Goal: Contribute content: Contribute content

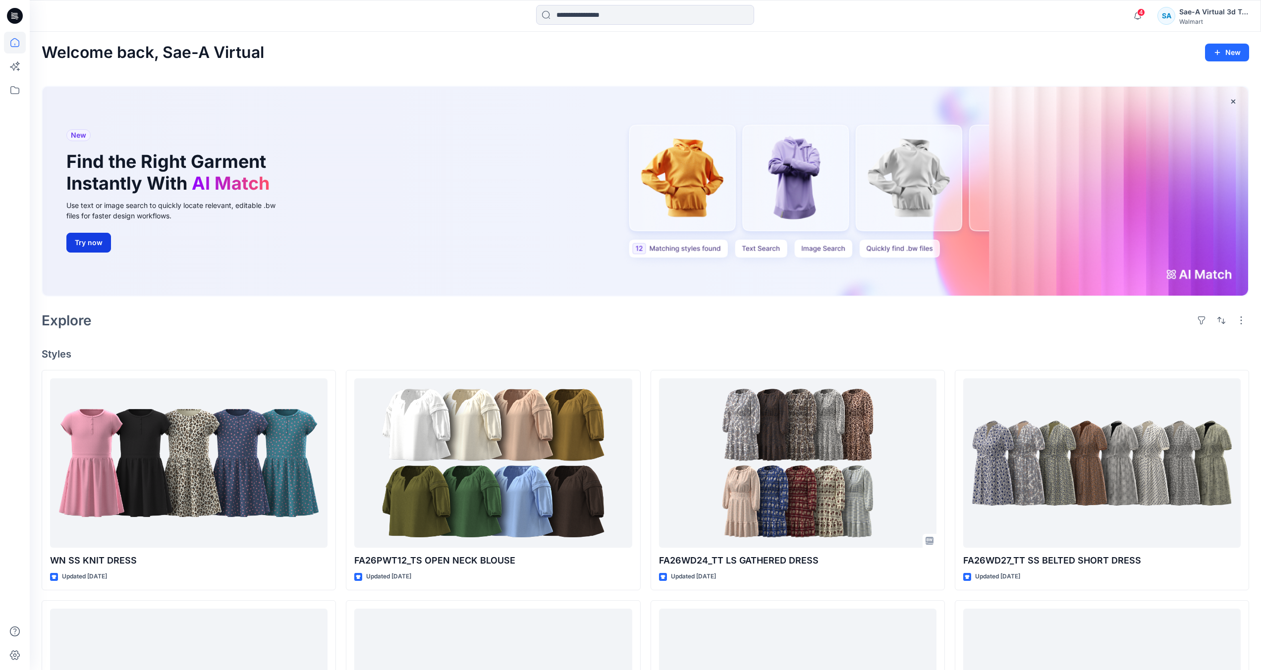
click at [92, 247] on button "Try now" at bounding box center [88, 243] width 45 height 20
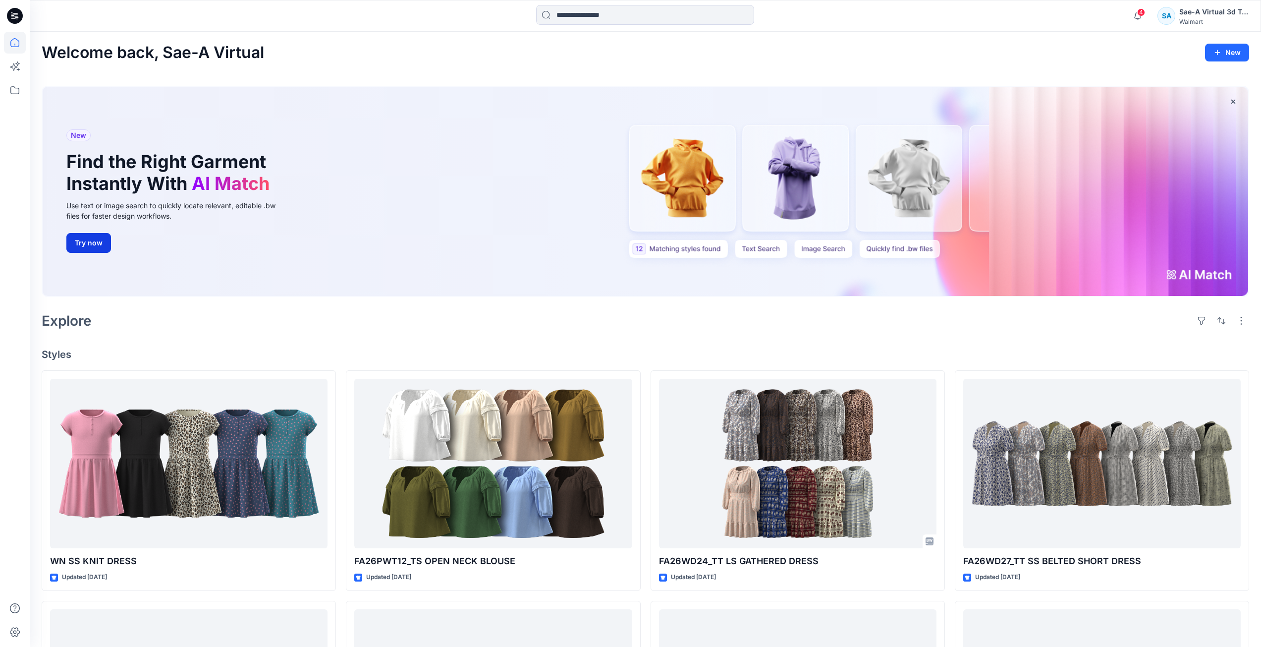
click at [92, 251] on button "Try now" at bounding box center [88, 243] width 45 height 20
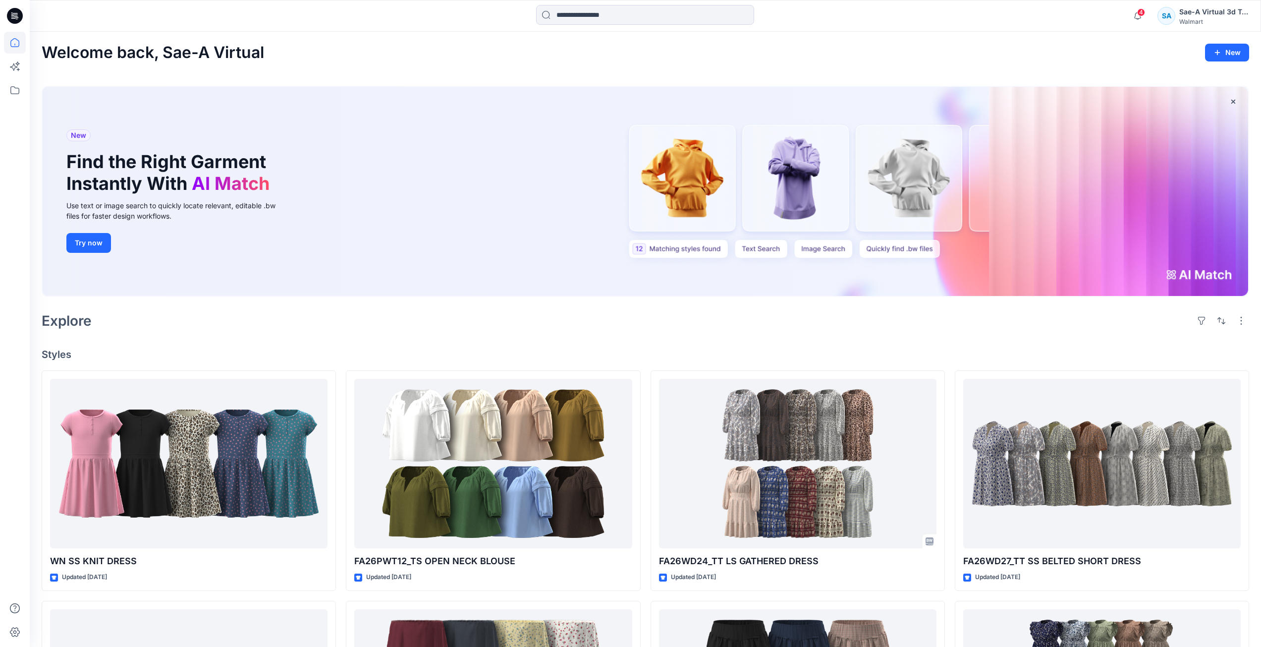
click at [92, 251] on button "Try now" at bounding box center [88, 243] width 45 height 20
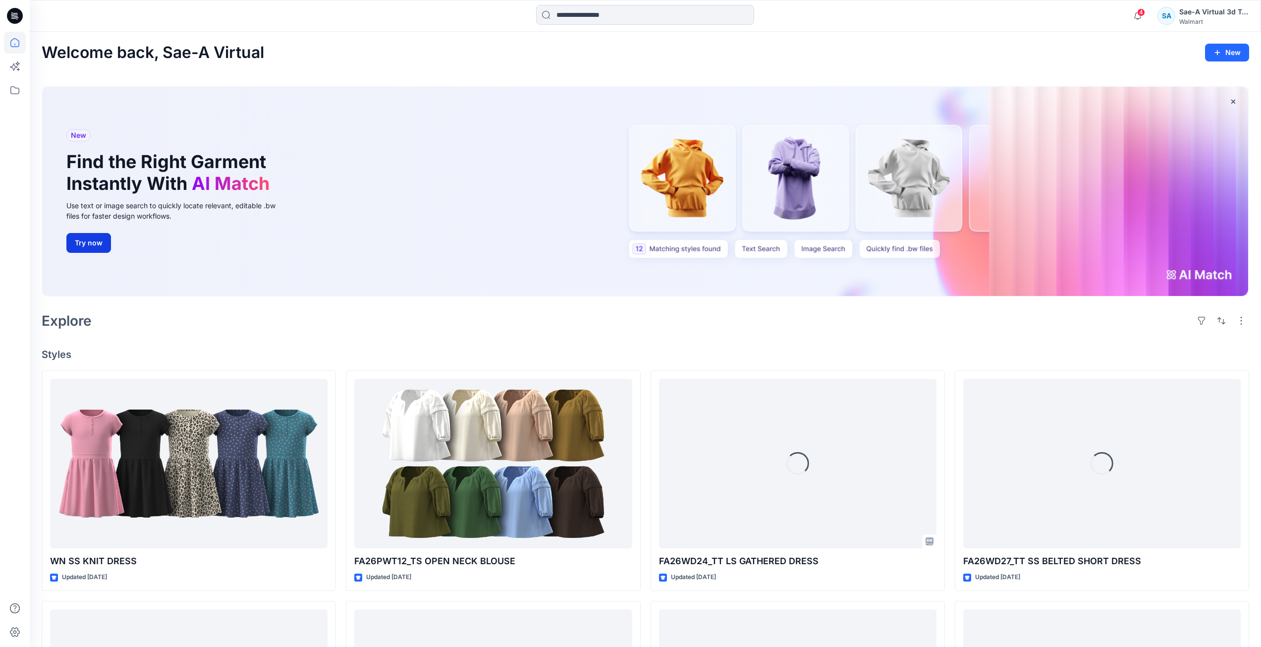
click at [92, 251] on button "Try now" at bounding box center [88, 243] width 45 height 20
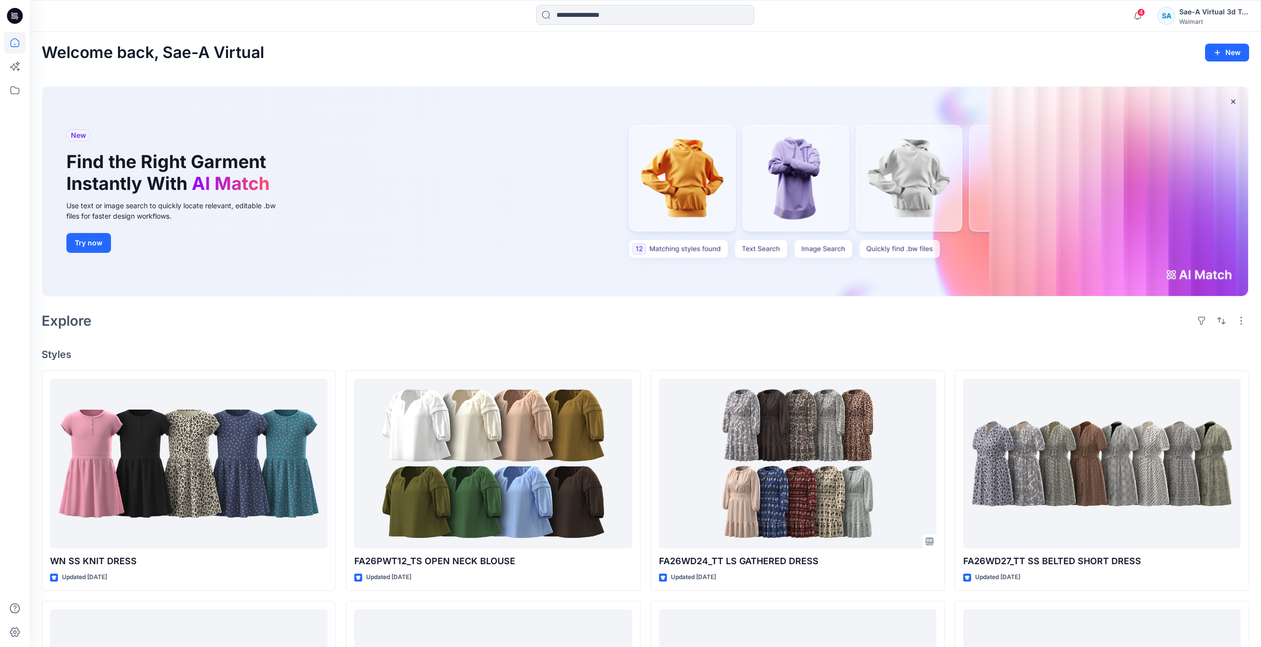
click at [92, 251] on button "Try now" at bounding box center [88, 243] width 45 height 20
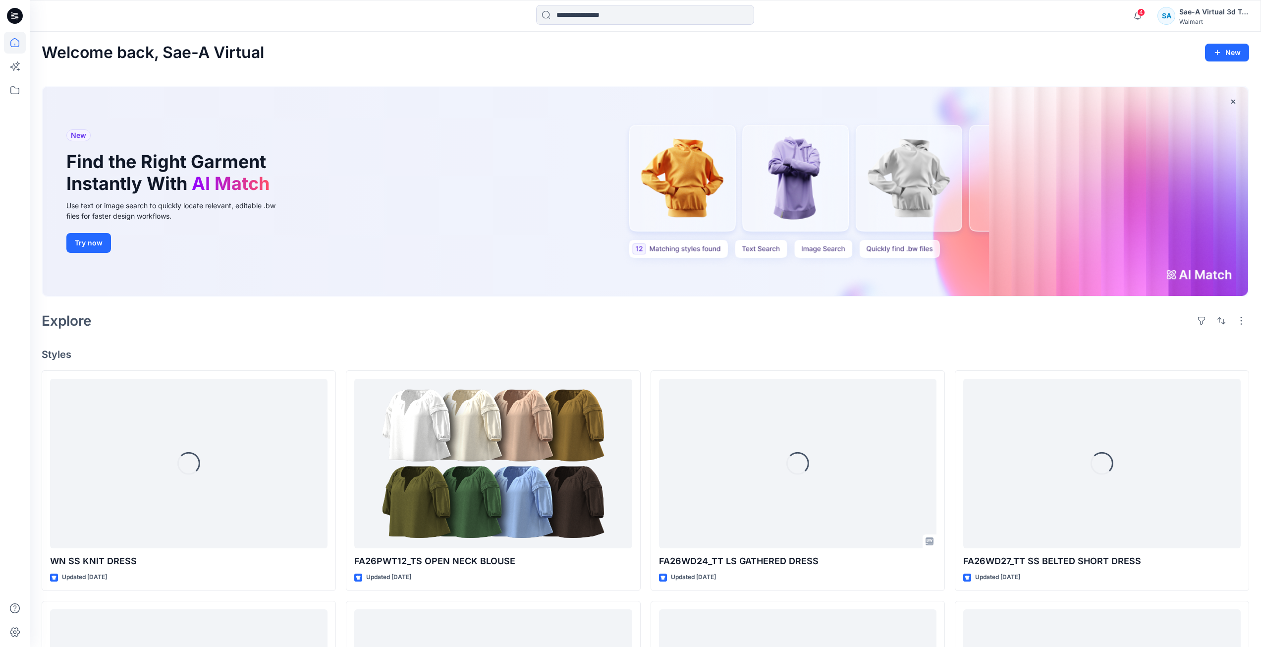
click at [1213, 275] on div "New Find the Right Garment Instantly With AI Match Use text or image search to …" at bounding box center [645, 191] width 1205 height 209
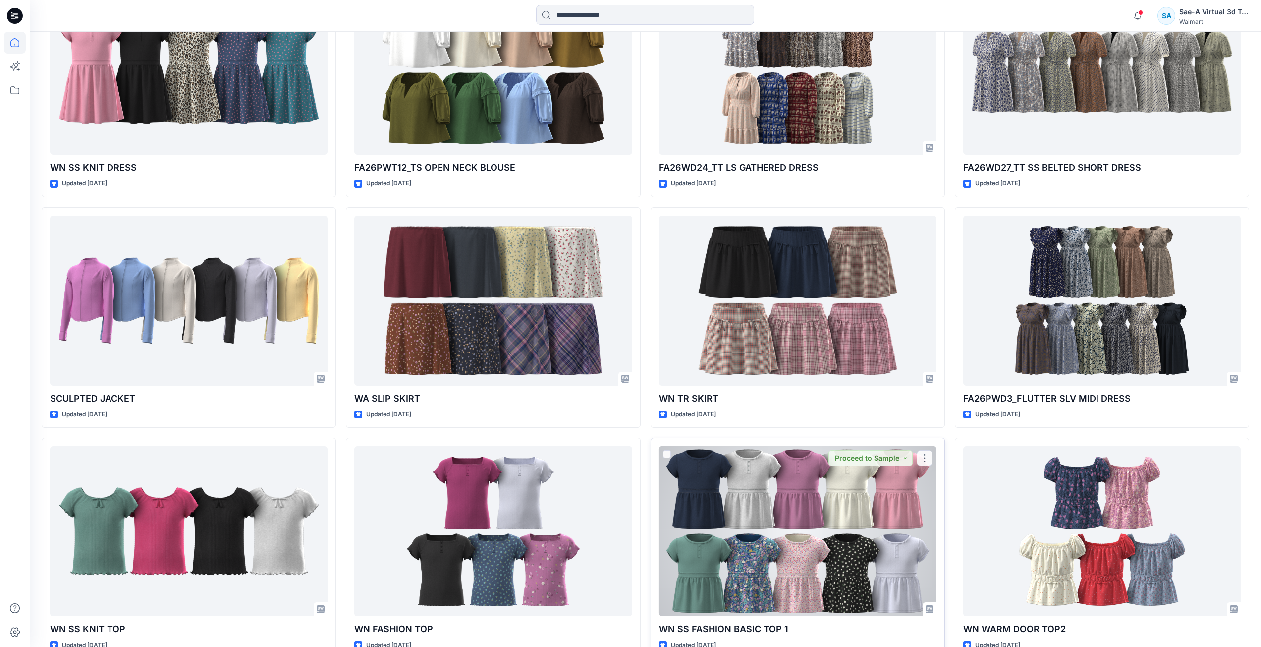
scroll to position [452, 0]
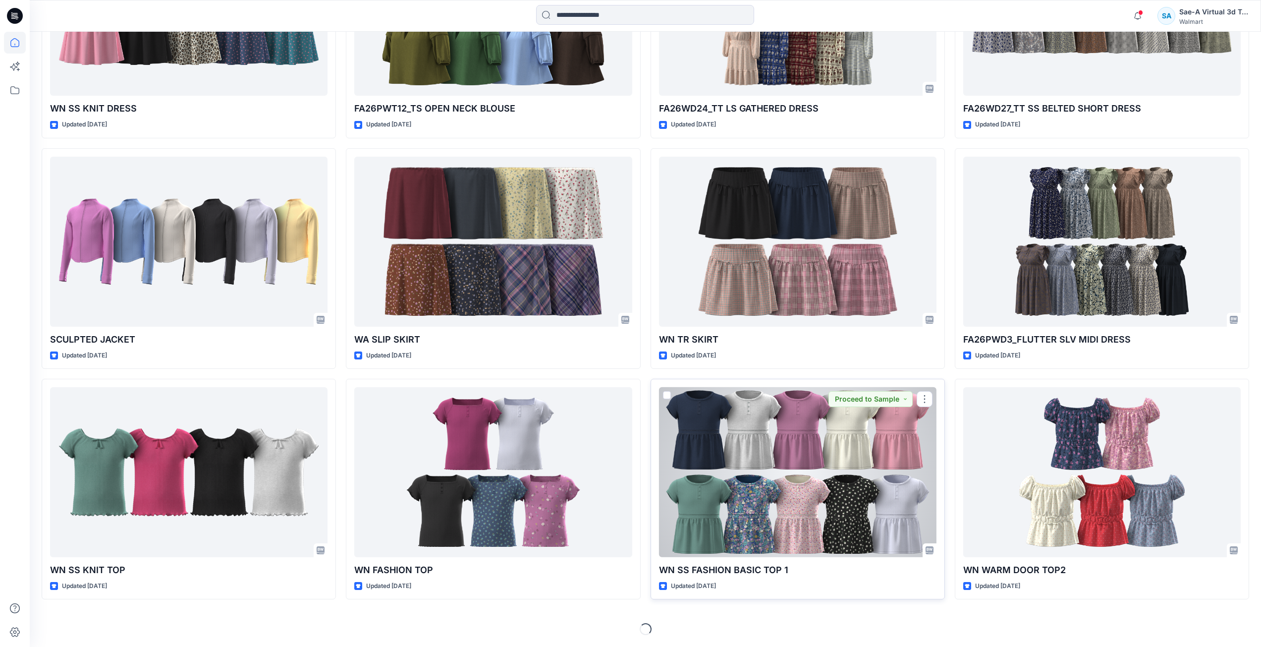
click at [798, 470] on div at bounding box center [797, 472] width 277 height 170
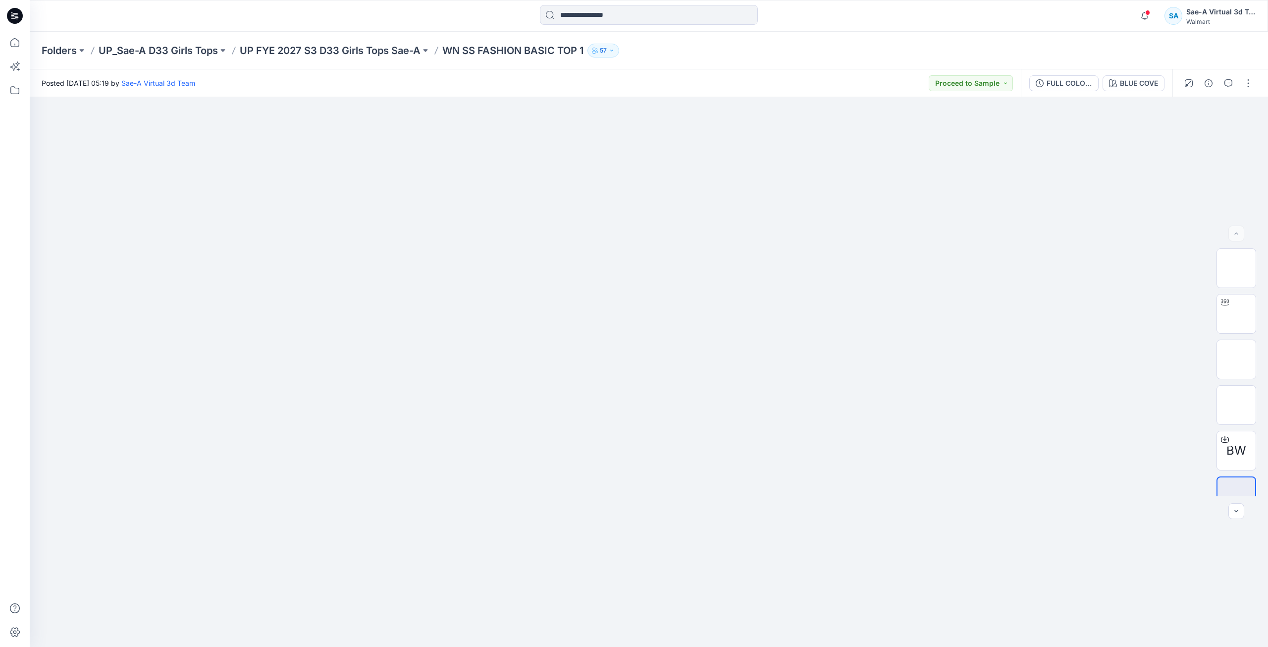
click at [446, 21] on div at bounding box center [648, 16] width 619 height 22
click at [1248, 83] on button "button" at bounding box center [1249, 83] width 16 height 16
click at [1208, 137] on button "Edit" at bounding box center [1206, 134] width 91 height 18
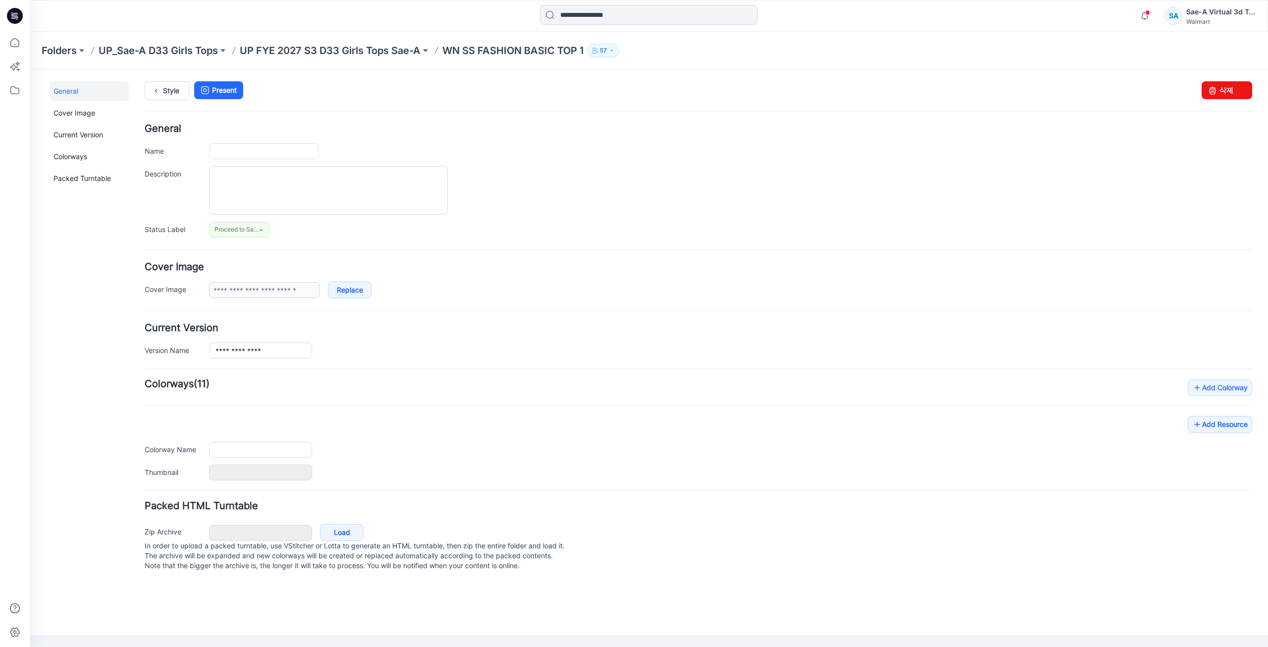
type input "**********"
type input "*********"
type input "**********"
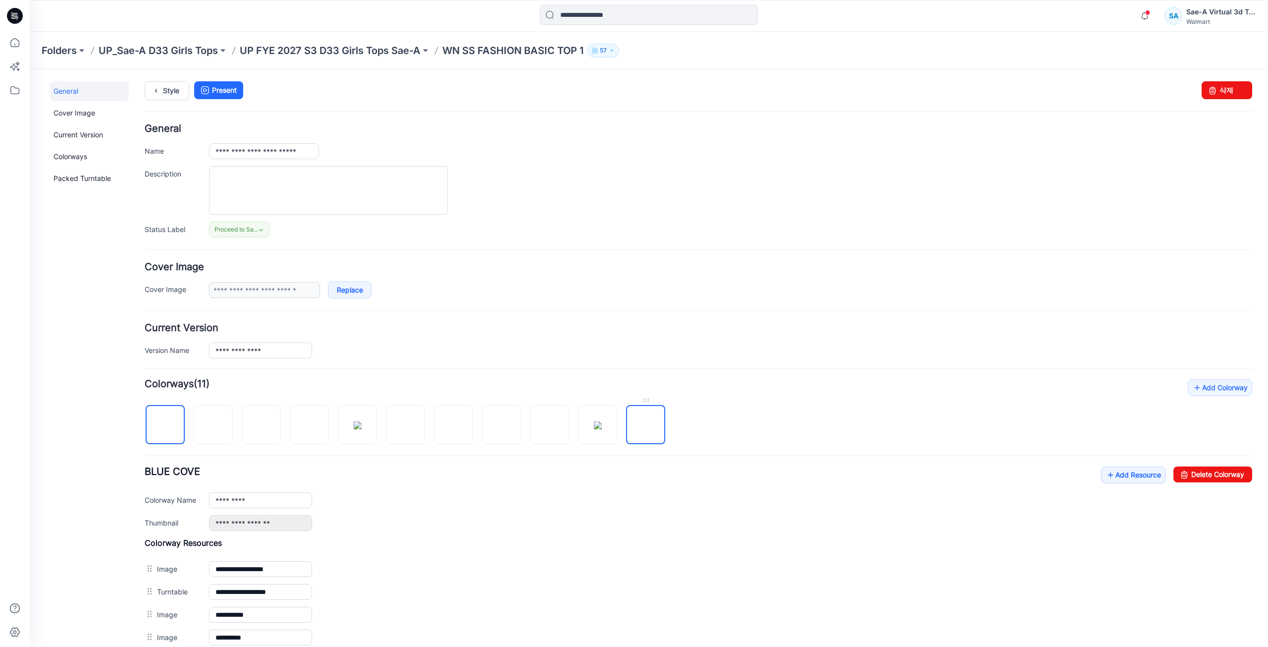
click at [646, 425] on img at bounding box center [646, 425] width 0 height 0
click at [594, 429] on img at bounding box center [598, 425] width 8 height 8
click at [550, 429] on img at bounding box center [550, 425] width 8 height 8
click at [508, 443] on link at bounding box center [501, 424] width 39 height 39
click at [554, 429] on img at bounding box center [550, 425] width 8 height 8
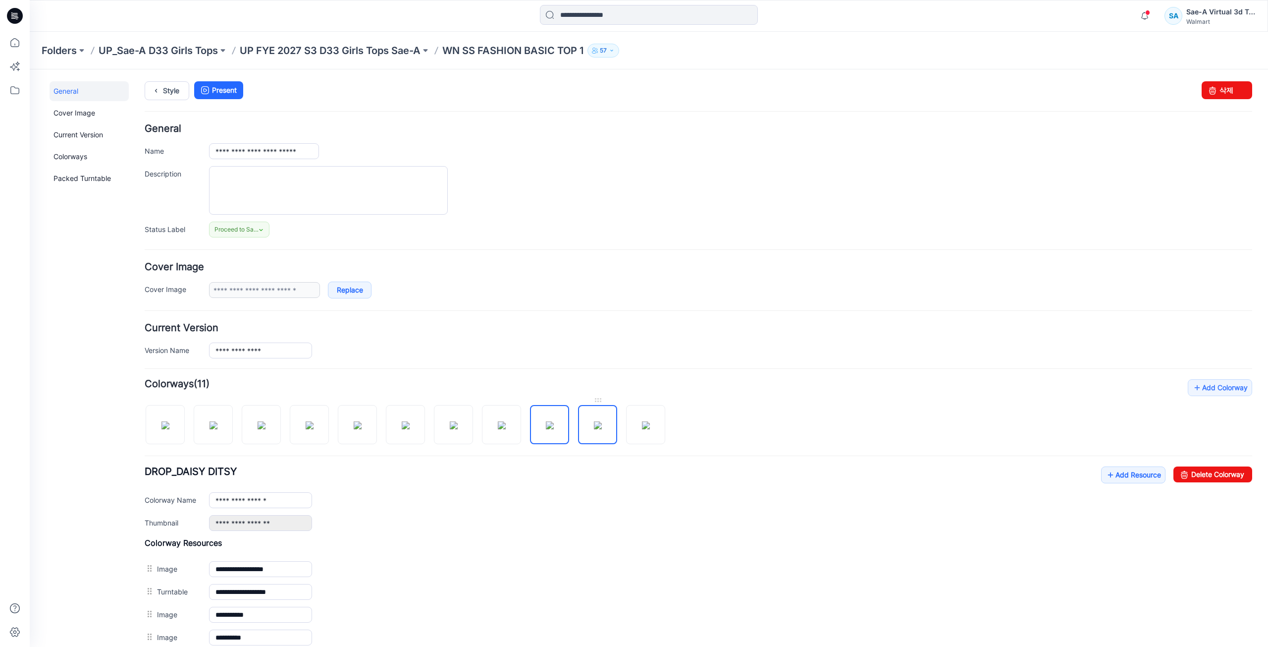
click at [594, 429] on img at bounding box center [598, 425] width 8 height 8
click at [402, 429] on img at bounding box center [406, 425] width 8 height 8
click at [650, 429] on img at bounding box center [646, 425] width 8 height 8
click at [600, 429] on img at bounding box center [598, 425] width 8 height 8
click at [554, 429] on img at bounding box center [550, 425] width 8 height 8
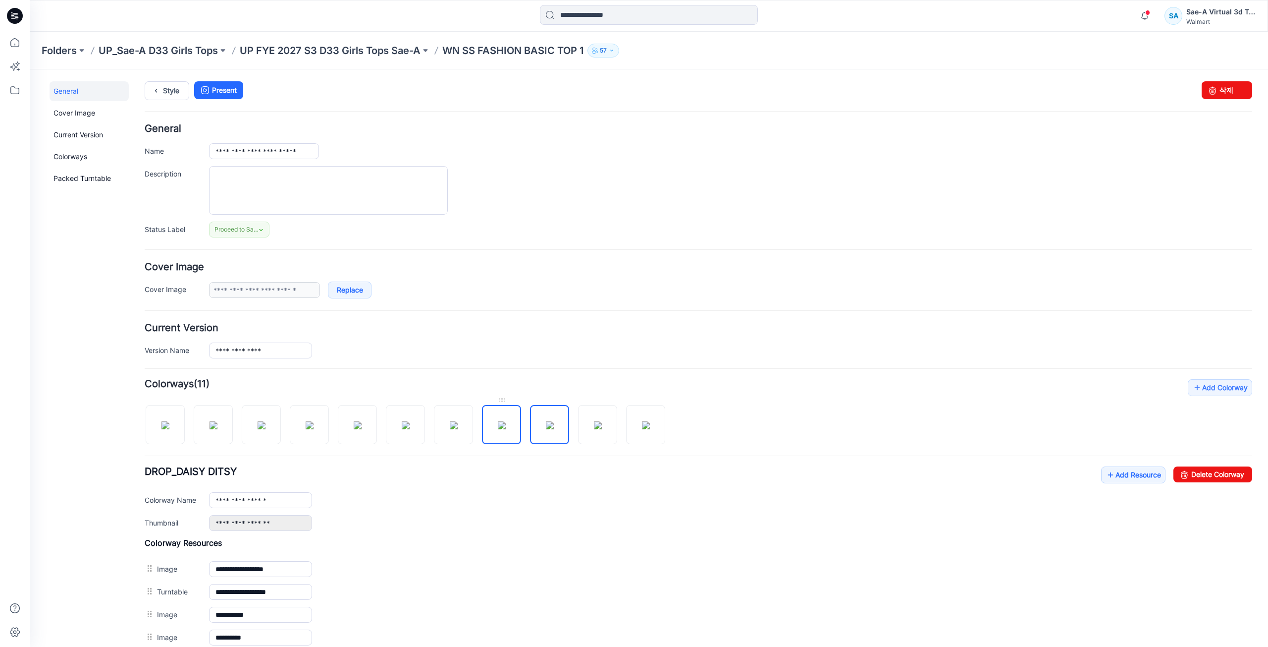
click at [505, 429] on img at bounding box center [502, 425] width 8 height 8
click at [452, 429] on img at bounding box center [454, 425] width 8 height 8
click at [409, 429] on img at bounding box center [406, 425] width 8 height 8
click at [362, 429] on img at bounding box center [358, 425] width 8 height 8
click at [336, 431] on div at bounding box center [409, 419] width 529 height 51
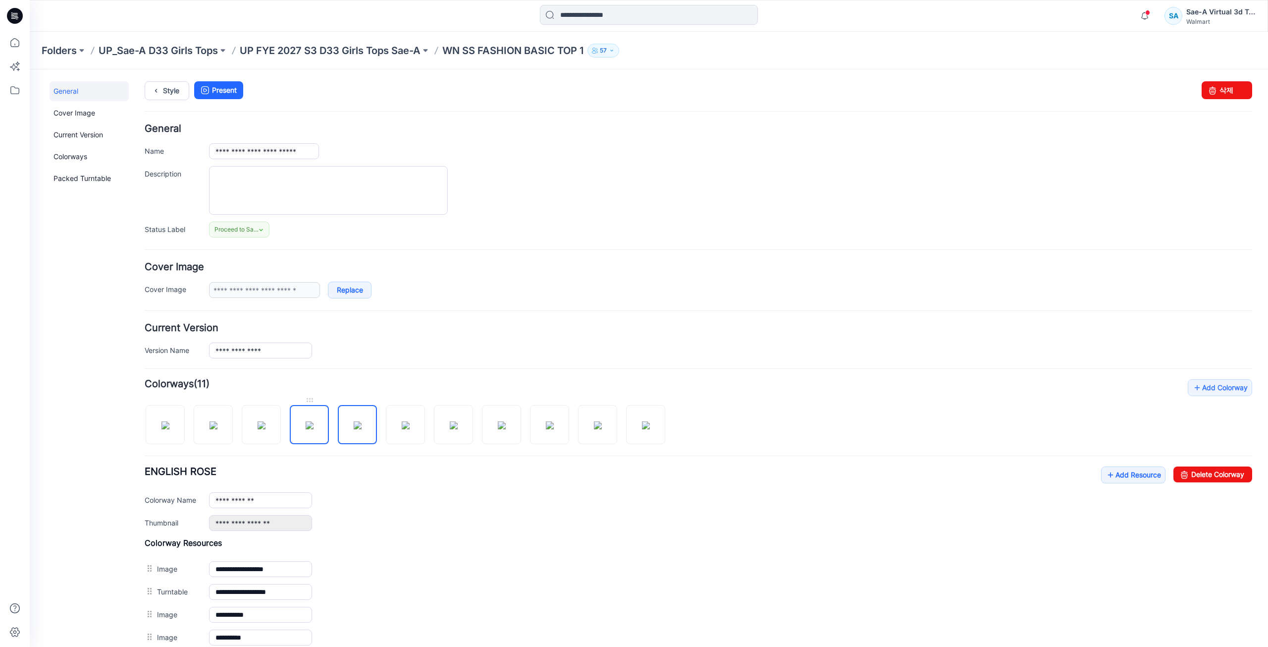
click at [314, 429] on img at bounding box center [310, 425] width 8 height 8
click at [266, 429] on img at bounding box center [262, 425] width 8 height 8
click at [210, 429] on img at bounding box center [214, 425] width 8 height 8
click at [165, 429] on img at bounding box center [166, 425] width 8 height 8
type input "*********"
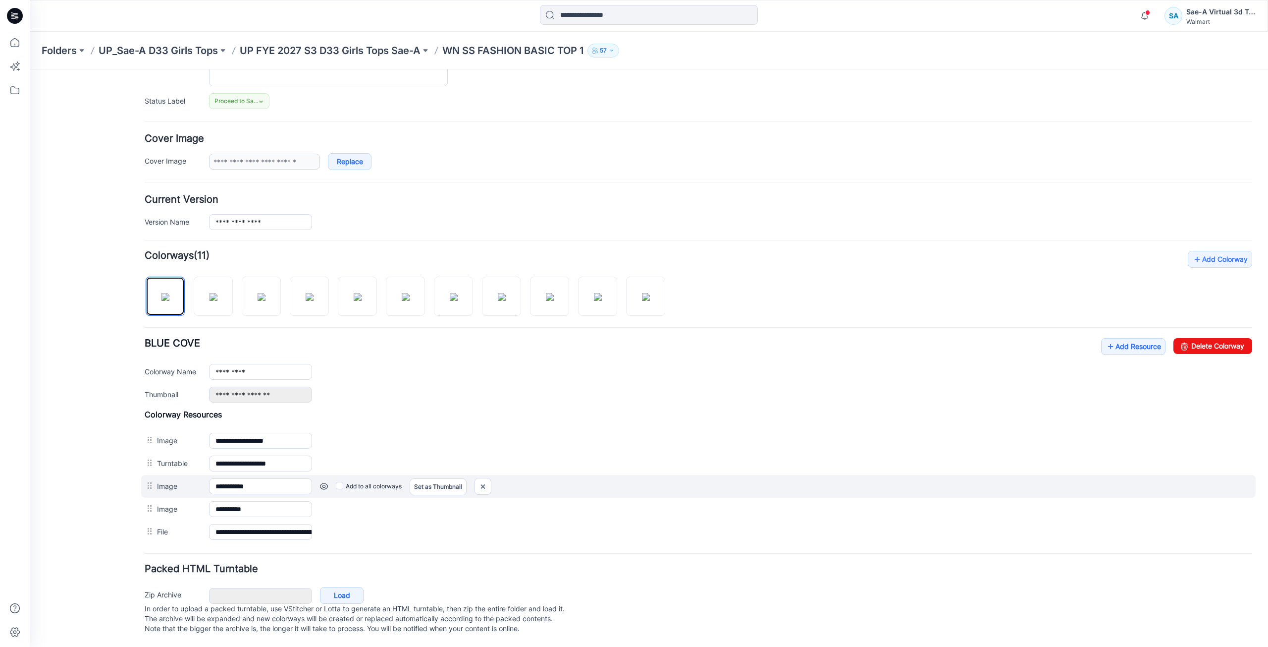
scroll to position [138, 0]
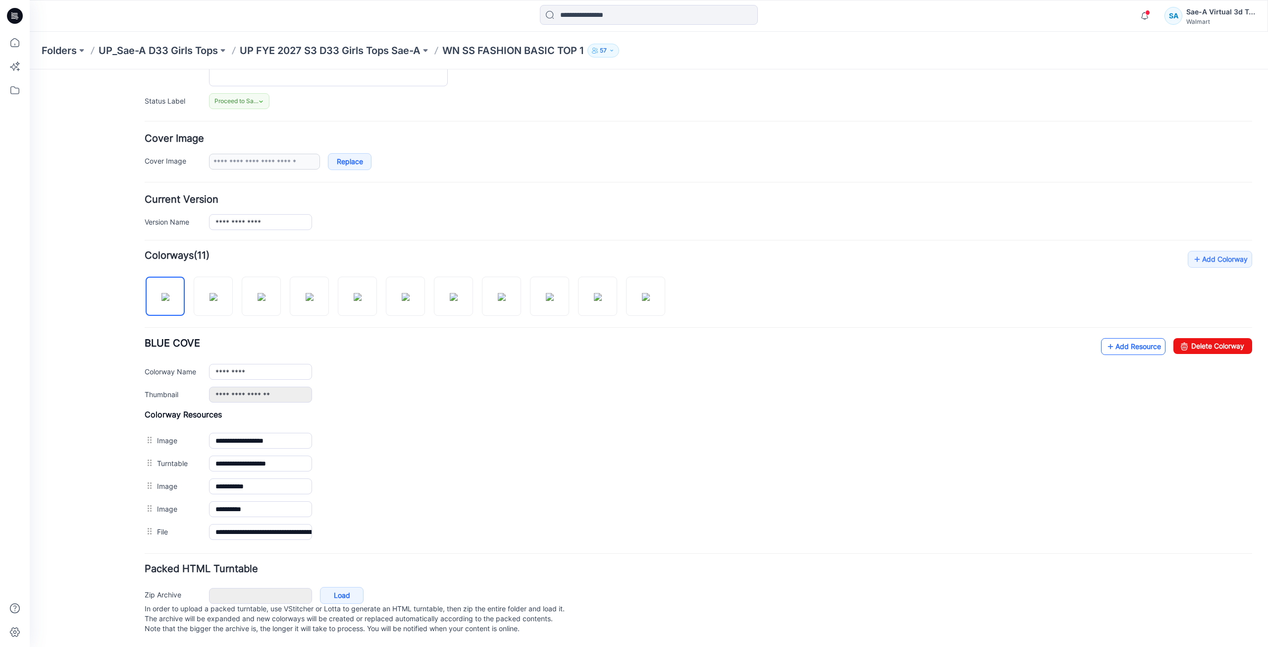
click at [1122, 341] on link "Add Resource" at bounding box center [1133, 346] width 64 height 17
click at [1126, 338] on link "Add Resource" at bounding box center [1133, 346] width 64 height 17
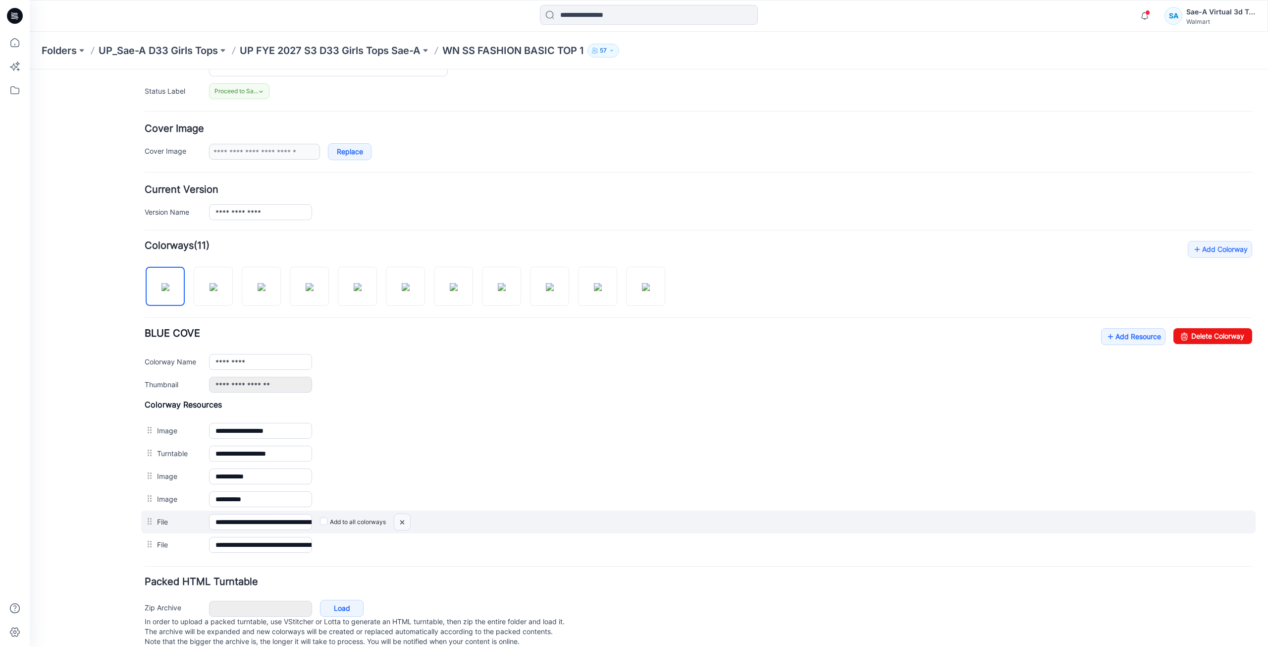
click at [406, 520] on img at bounding box center [402, 522] width 16 height 16
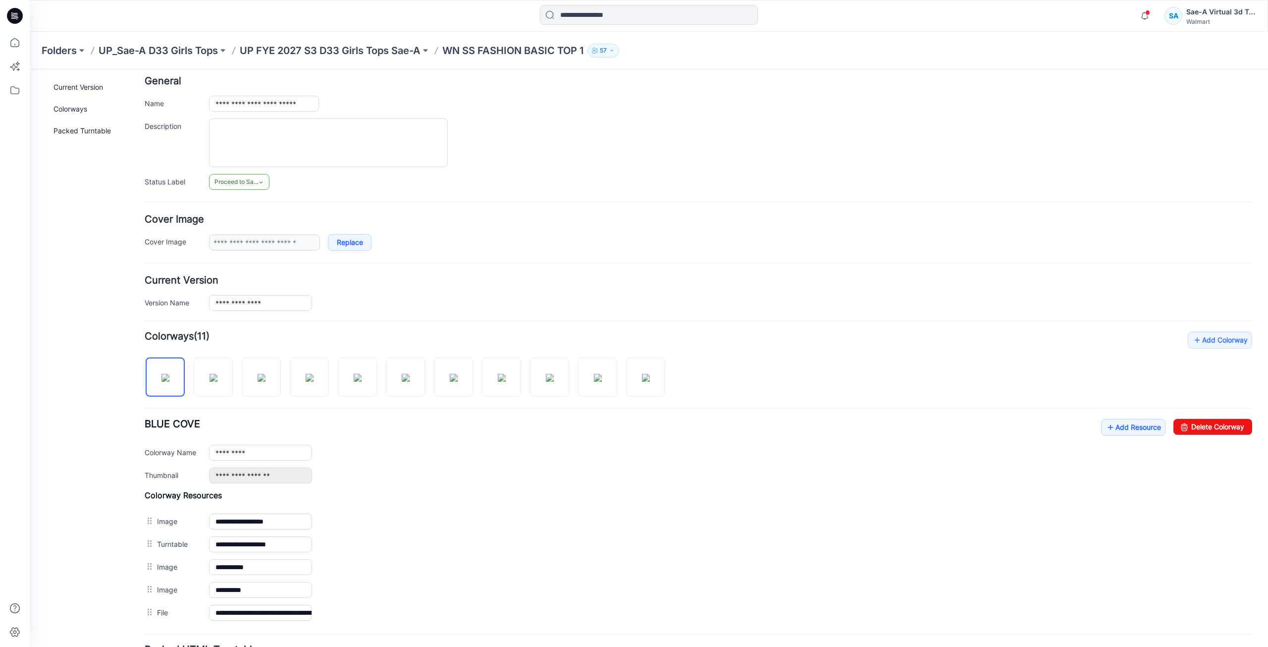
scroll to position [0, 0]
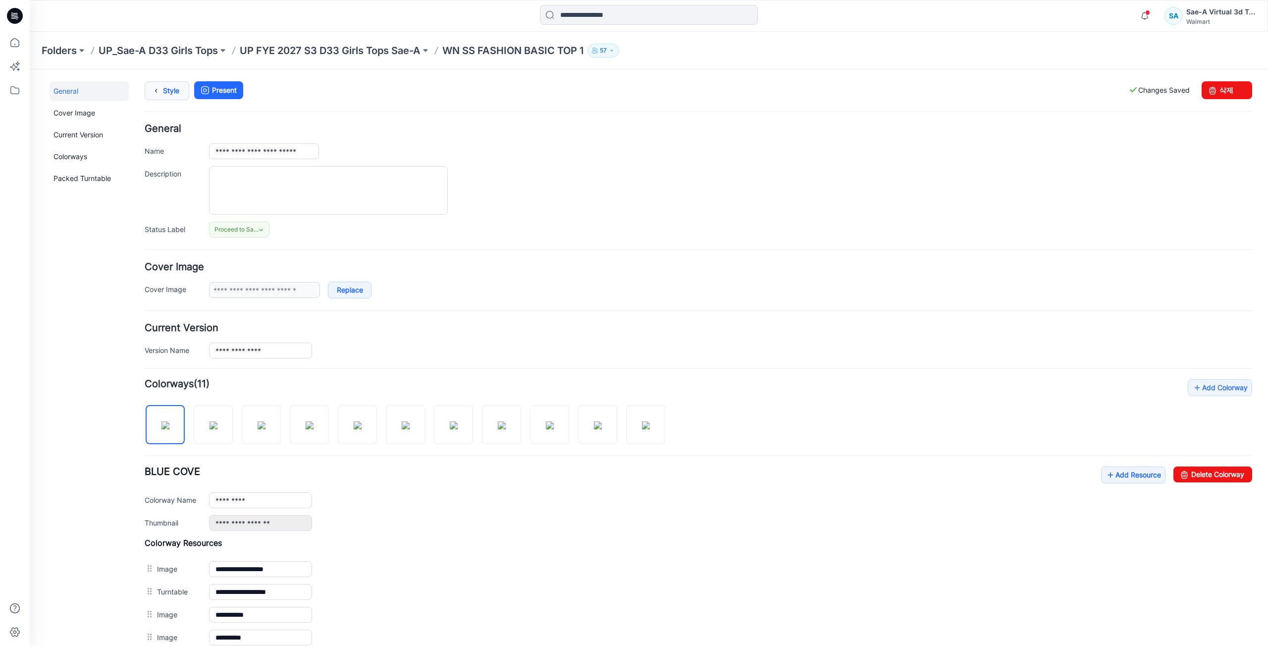
click at [185, 94] on link "Style" at bounding box center [167, 90] width 45 height 19
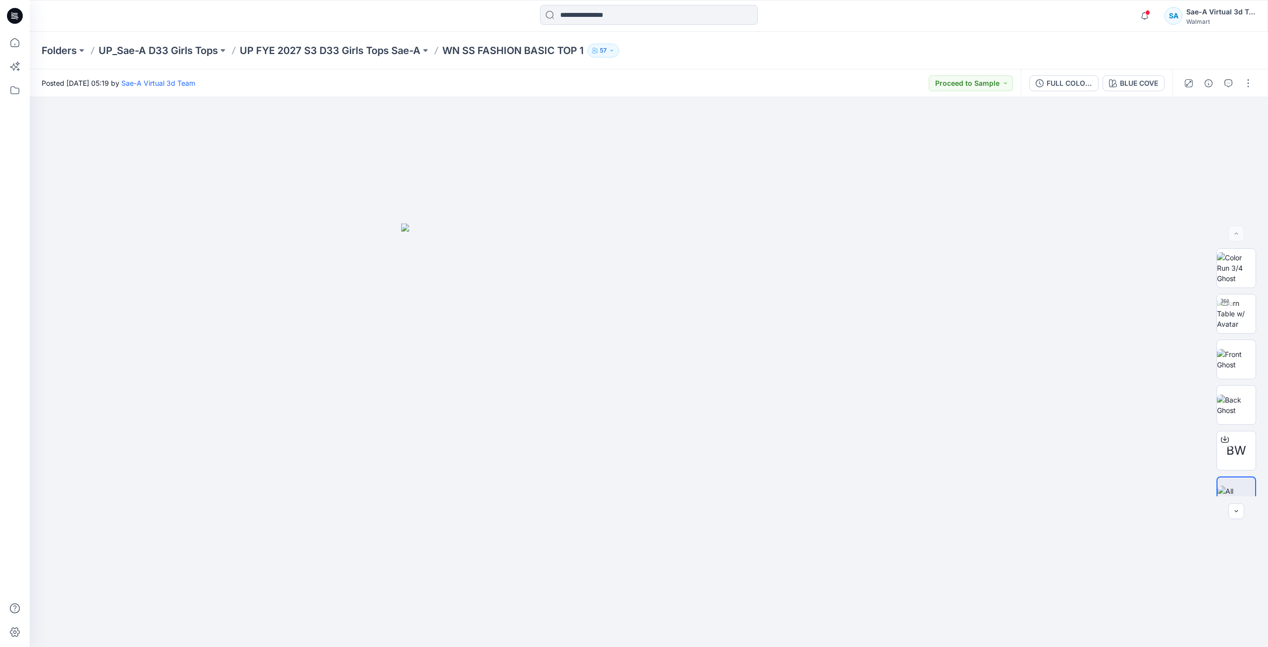
click at [14, 15] on icon at bounding box center [15, 14] width 4 height 0
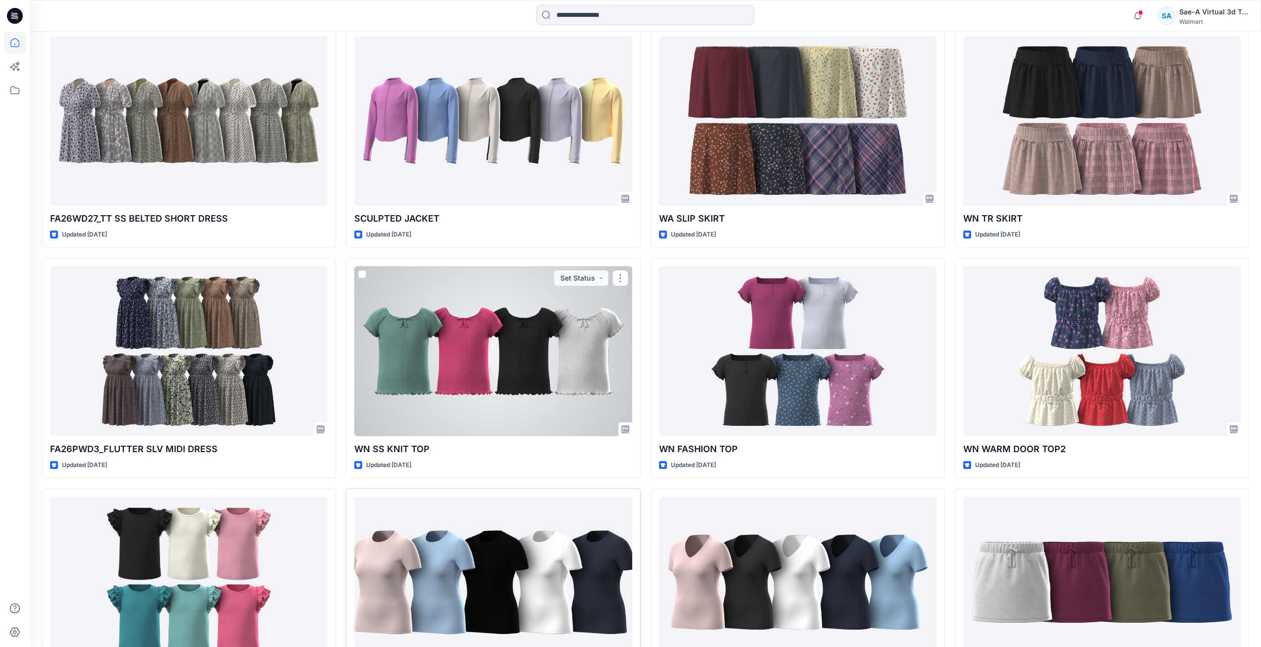
scroll to position [698, 0]
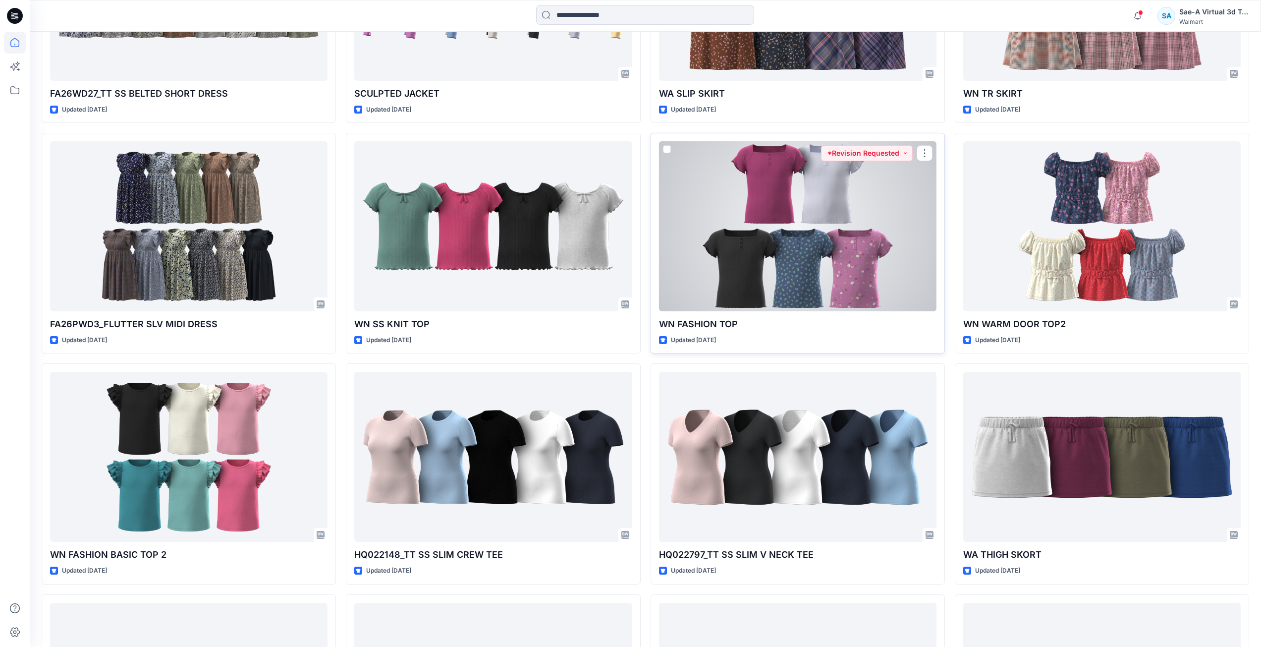
click at [839, 304] on div at bounding box center [797, 226] width 277 height 170
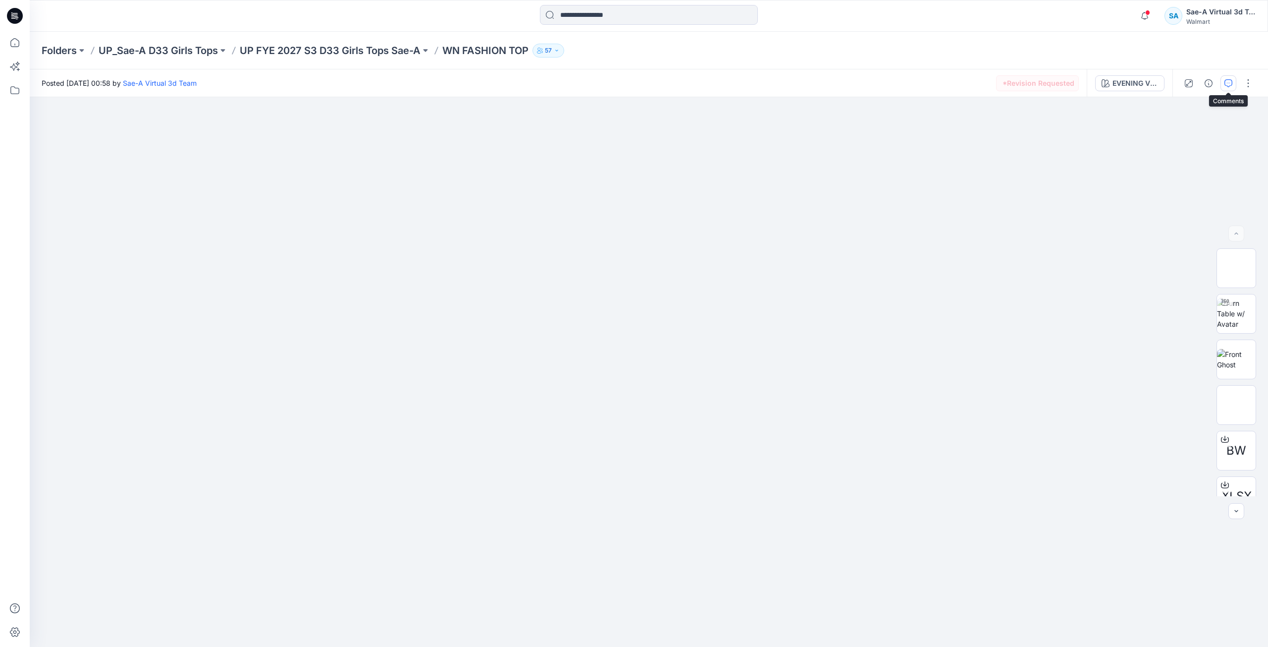
click at [1228, 84] on icon "button" at bounding box center [1229, 83] width 8 height 8
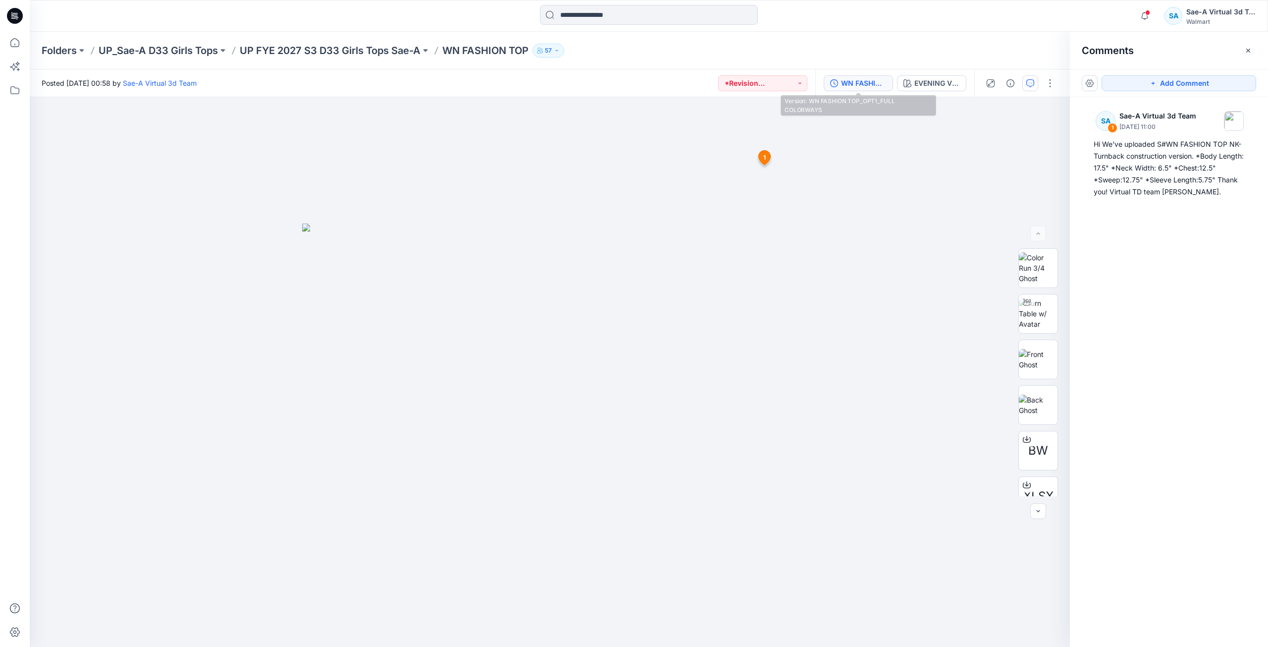
click at [865, 89] on button "WN FASHION TOP_OPT1_FULL COLORWAYS" at bounding box center [858, 83] width 69 height 16
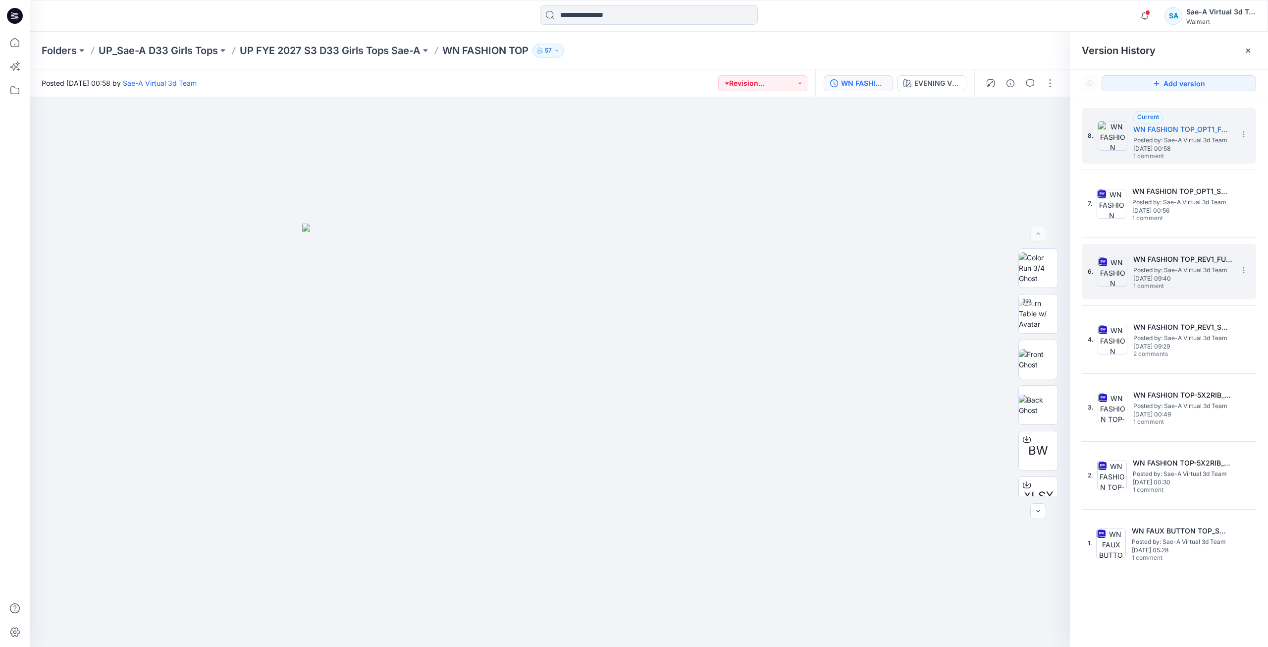
click at [1179, 282] on span "Thursday, September 25, 2025 09:40" at bounding box center [1183, 278] width 99 height 7
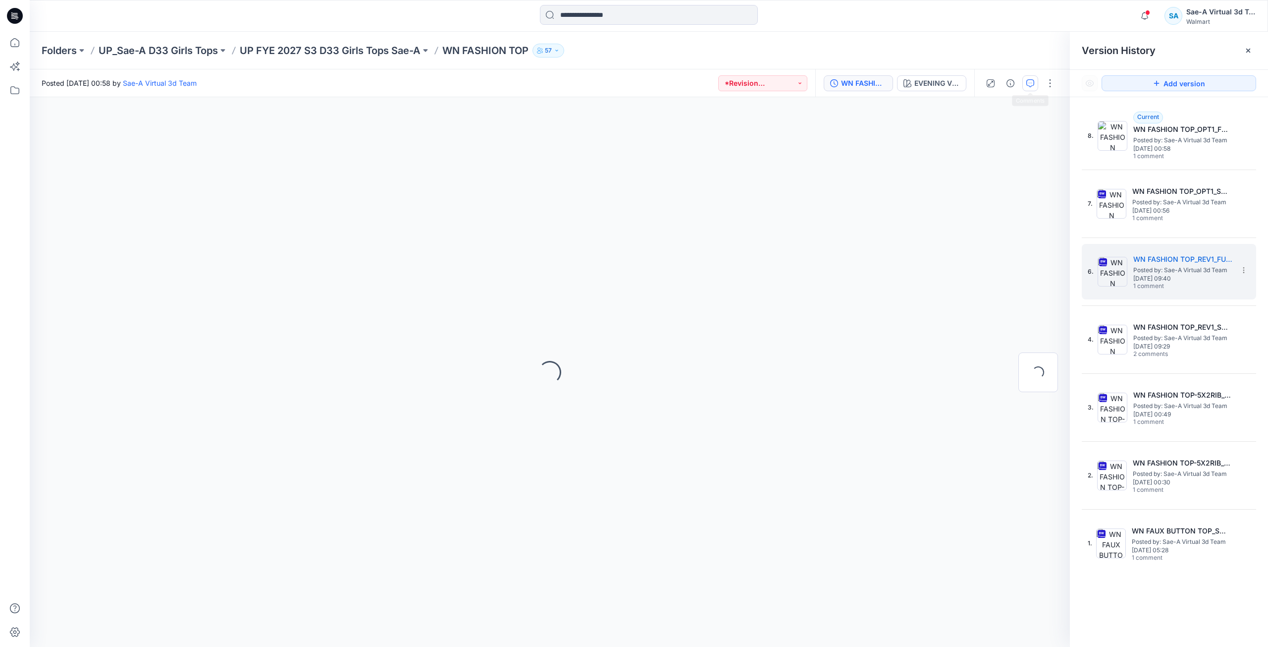
click at [1028, 85] on icon "button" at bounding box center [1031, 83] width 8 height 8
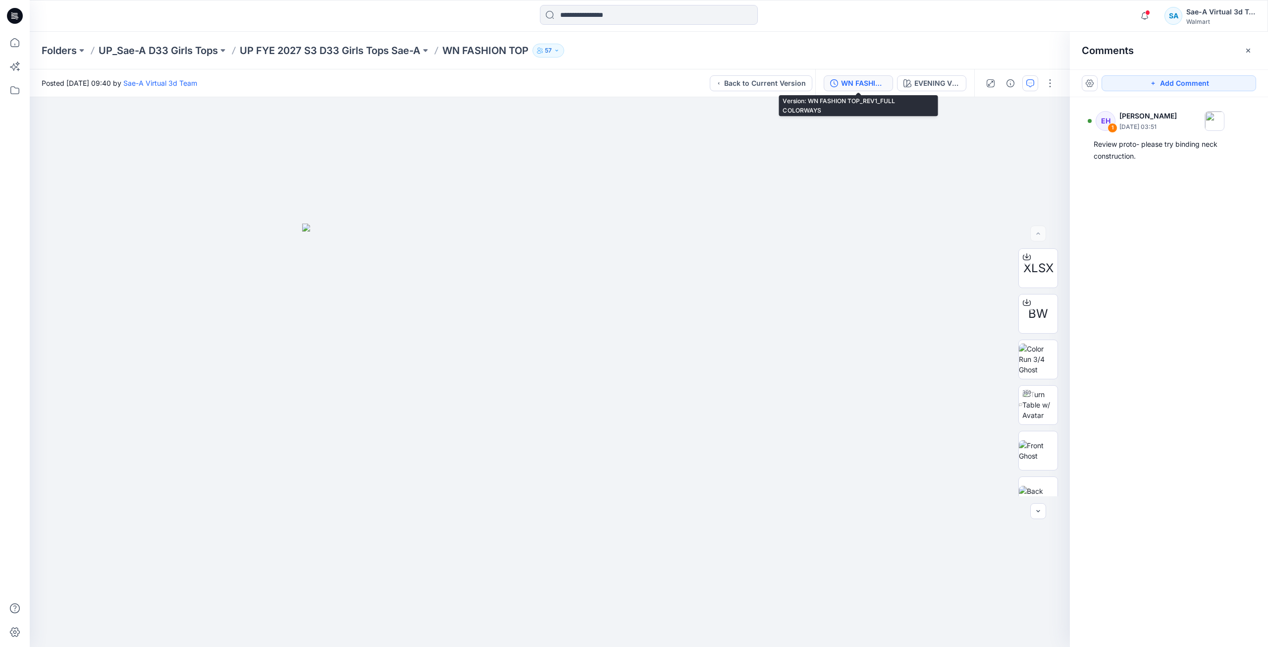
click at [867, 82] on div "WN FASHION TOP_REV1_FULL COLORWAYS" at bounding box center [864, 83] width 46 height 11
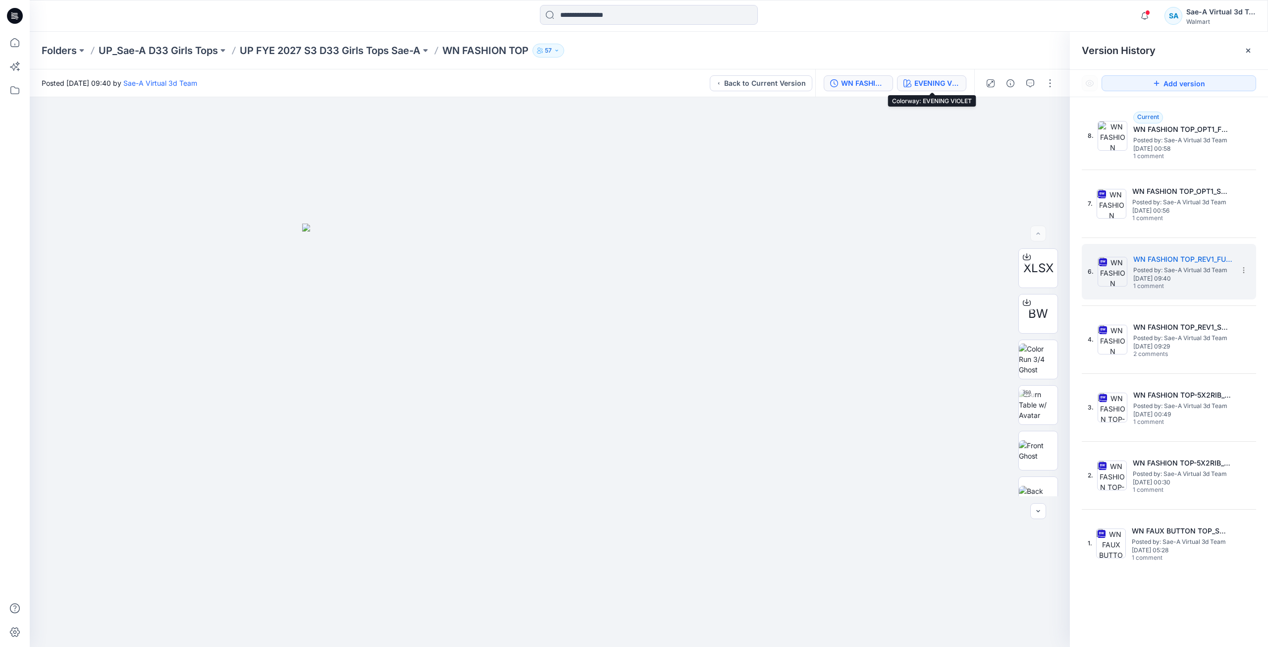
click at [919, 78] on div "EVENING VIOLET" at bounding box center [938, 83] width 46 height 11
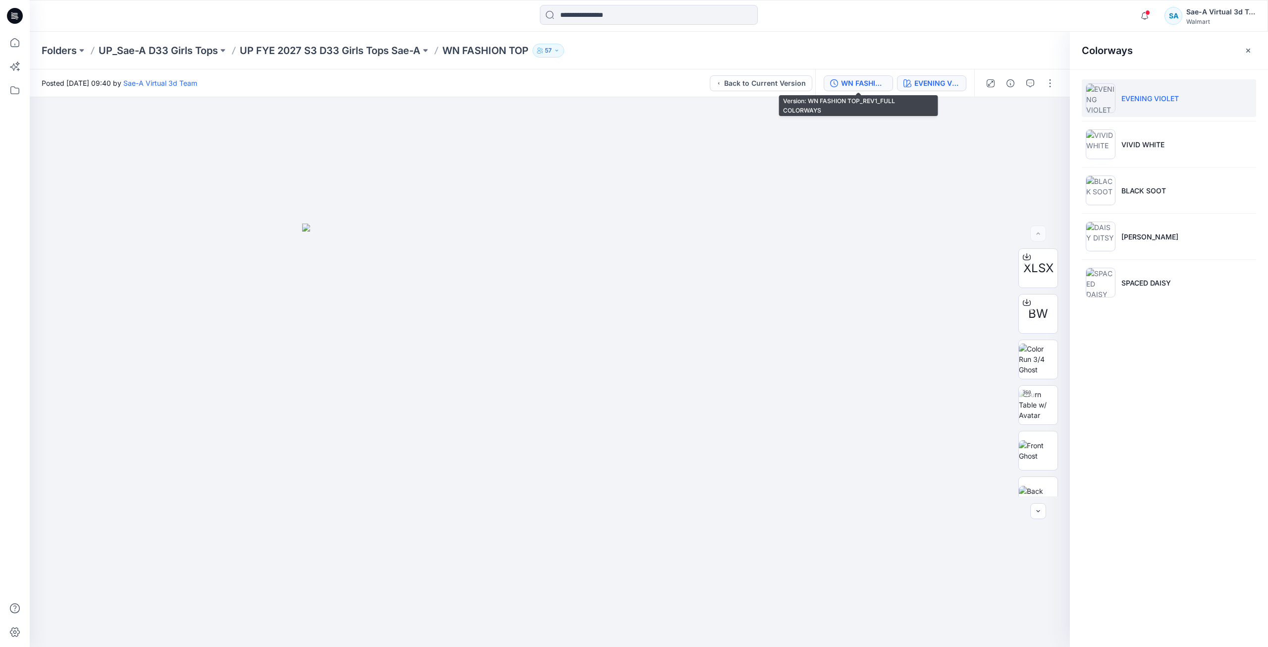
click at [866, 78] on div "WN FASHION TOP_REV1_FULL COLORWAYS" at bounding box center [864, 83] width 46 height 11
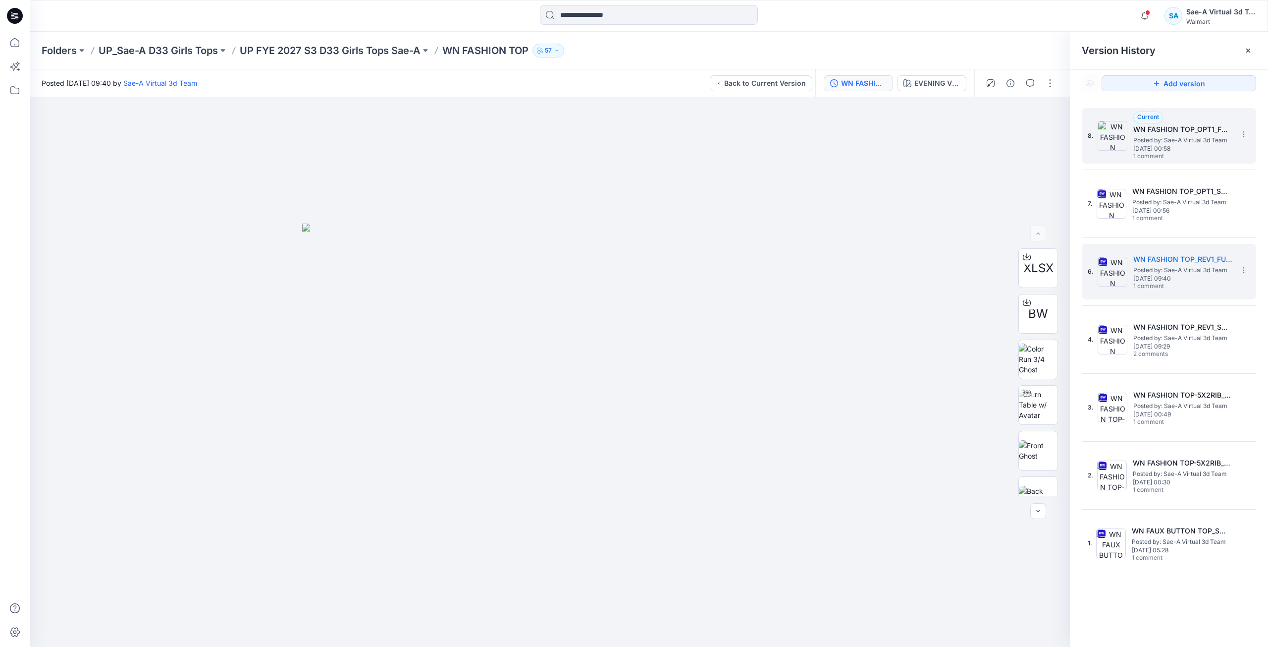
click at [1151, 127] on h5 "WN FASHION TOP_OPT1_FULL COLORWAYS" at bounding box center [1183, 129] width 99 height 12
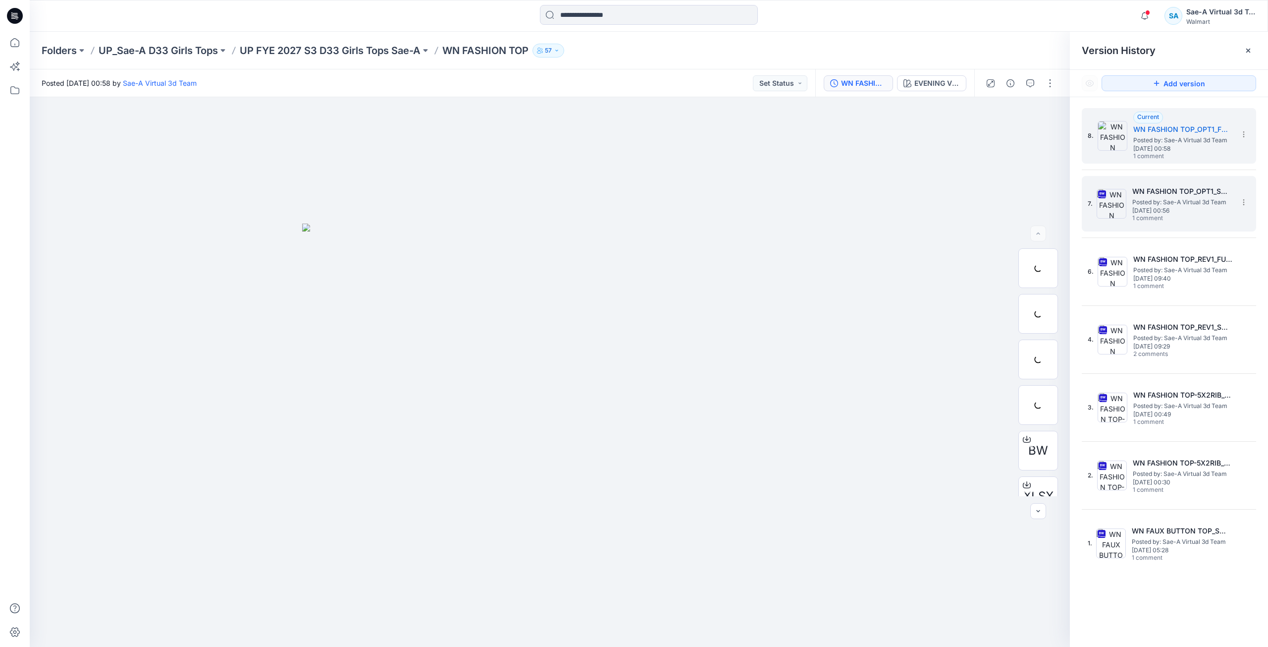
click at [1162, 210] on span "Friday, September 26, 2025 00:56" at bounding box center [1182, 210] width 99 height 7
click at [1205, 145] on span "Friday, September 26, 2025 00:58" at bounding box center [1183, 148] width 99 height 7
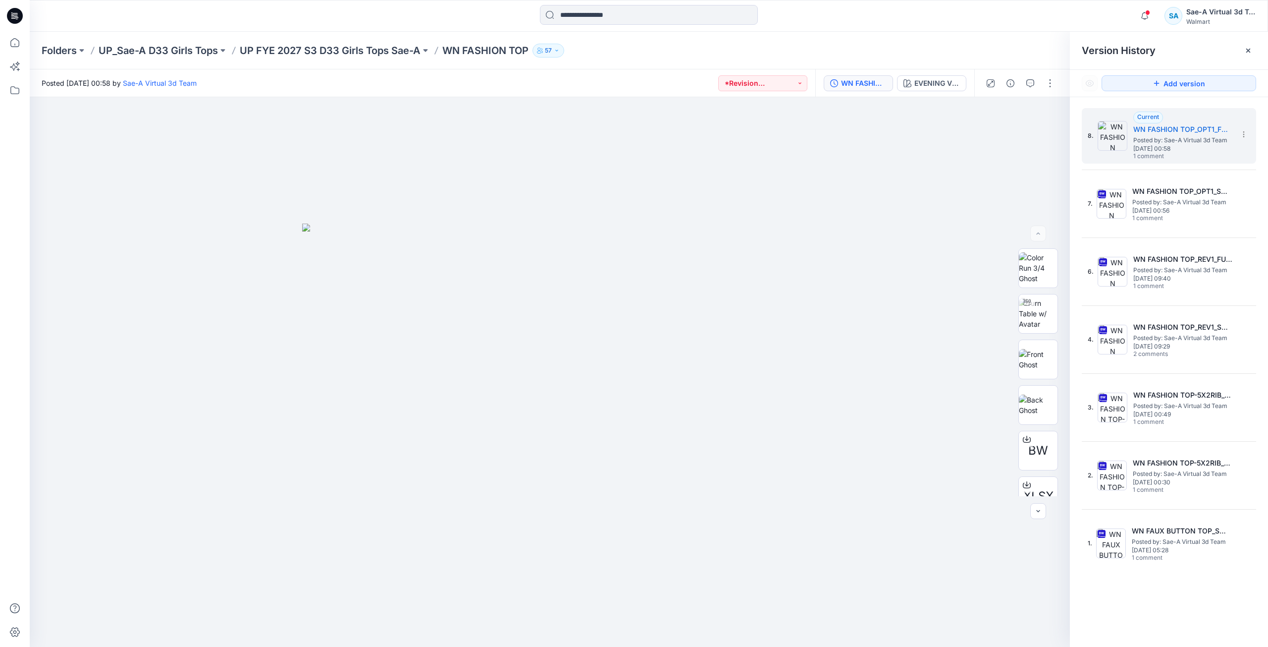
drag, startPoint x: 19, startPoint y: 20, endPoint x: 50, endPoint y: 25, distance: 31.1
click at [19, 20] on icon at bounding box center [15, 16] width 16 height 16
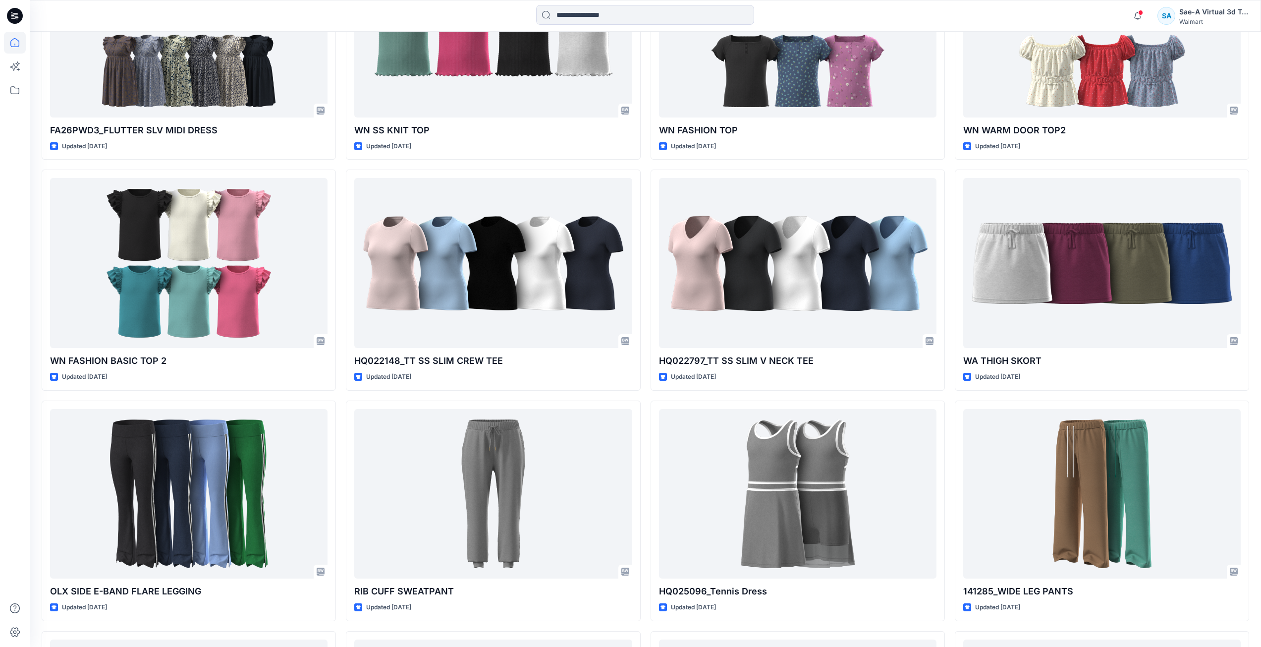
scroll to position [1140, 0]
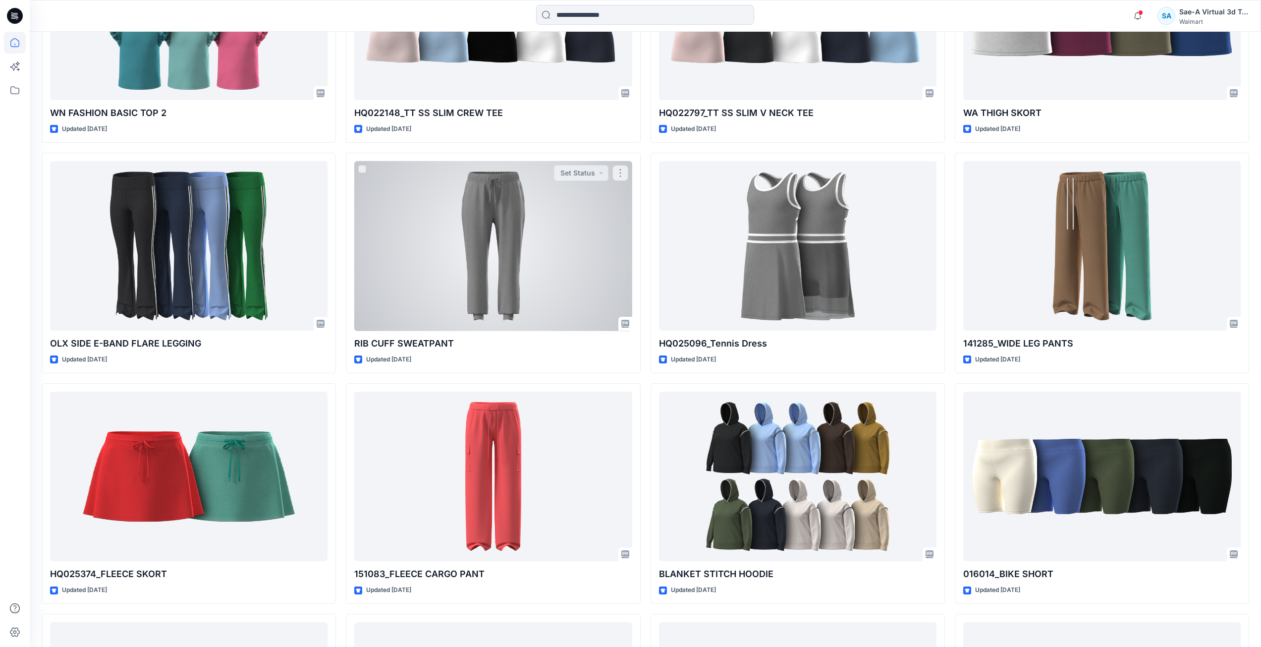
click at [470, 298] on div at bounding box center [492, 246] width 277 height 170
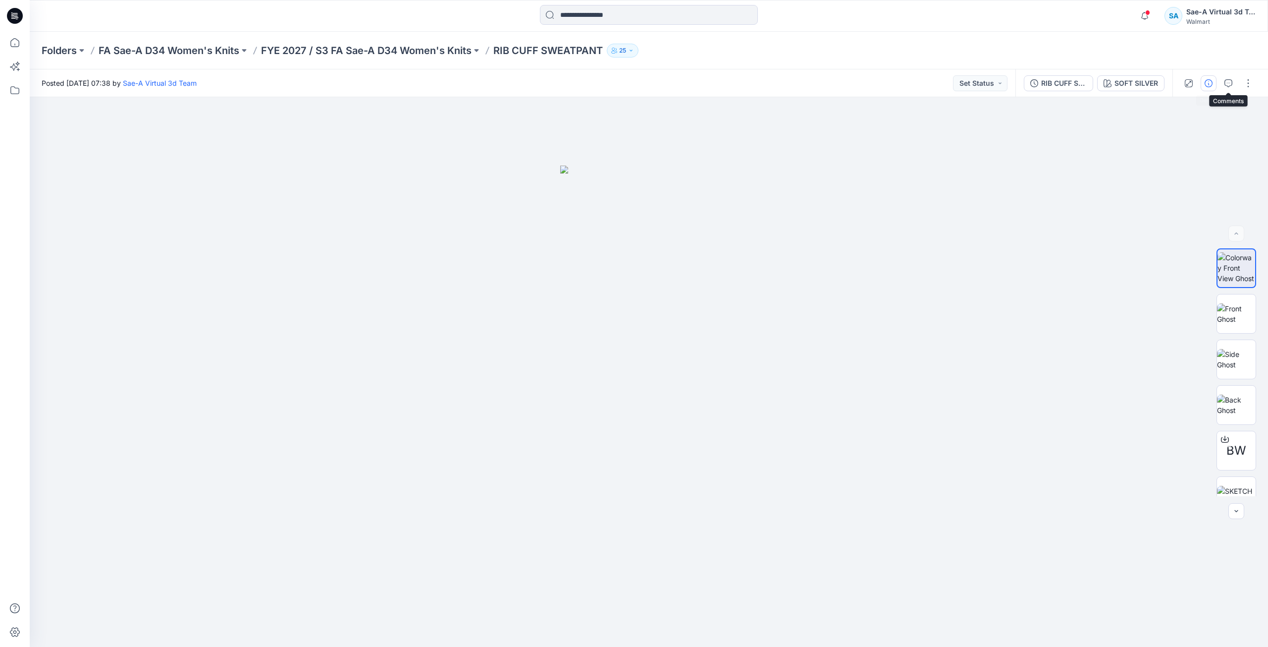
click at [1212, 89] on button "button" at bounding box center [1209, 83] width 16 height 16
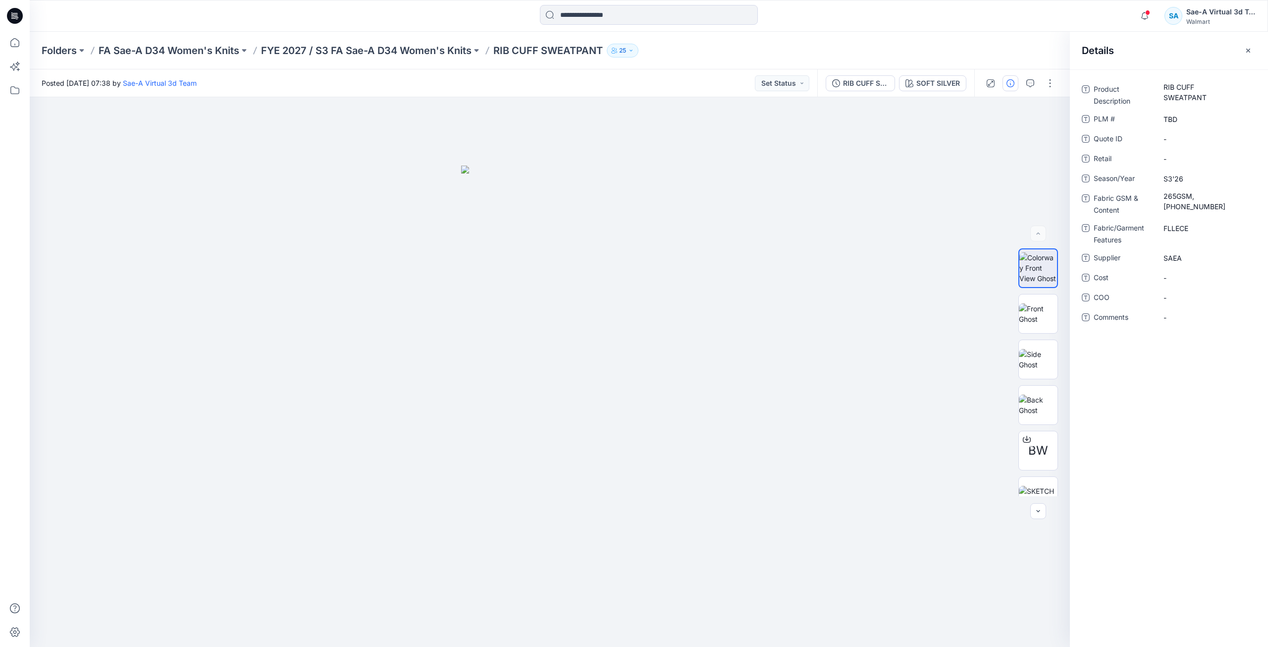
click at [1057, 65] on div "Folders FA Sae-A D34 Women's Knits FYE 2027 / S3 FA Sae-A D34 Women's Knits RIB…" at bounding box center [649, 51] width 1239 height 38
click at [1036, 86] on button "button" at bounding box center [1031, 83] width 16 height 16
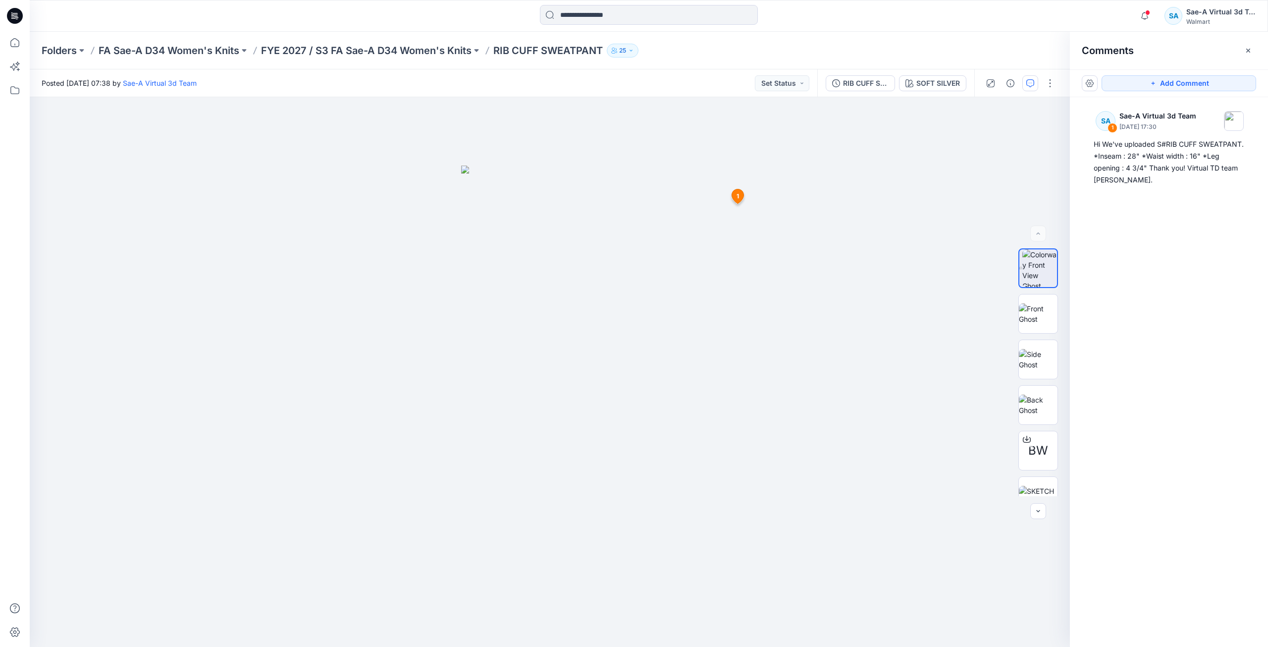
click at [16, 15] on icon at bounding box center [15, 14] width 4 height 0
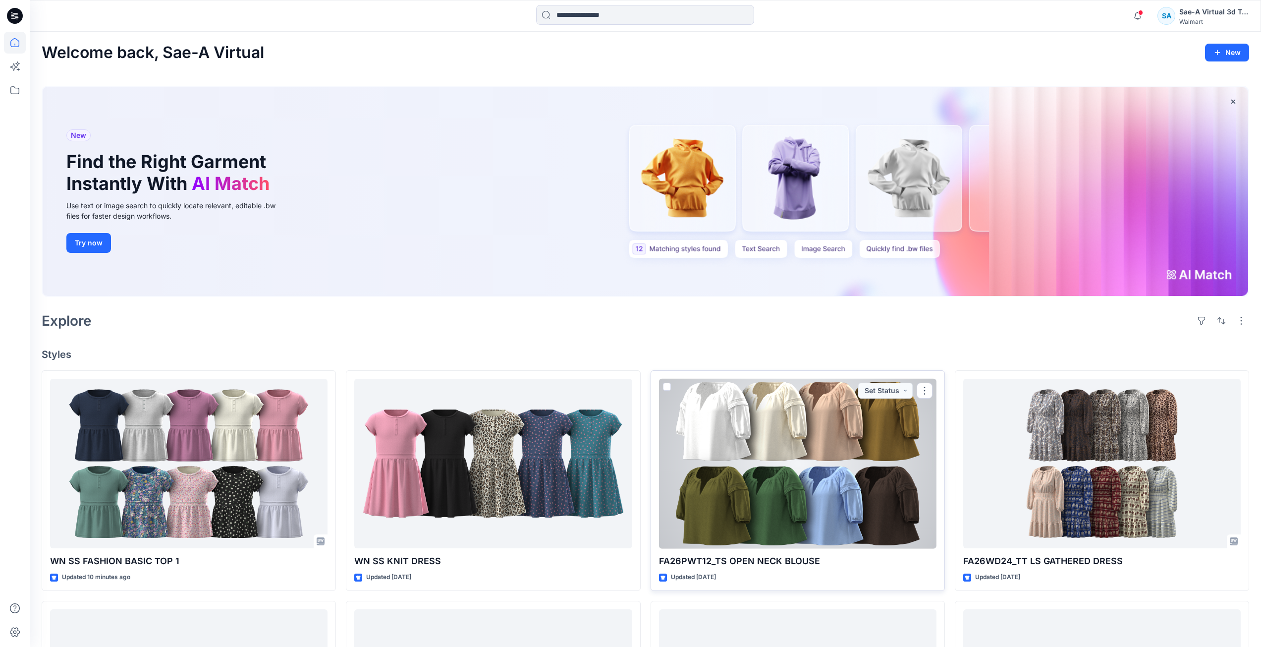
click at [666, 389] on span at bounding box center [667, 386] width 8 height 8
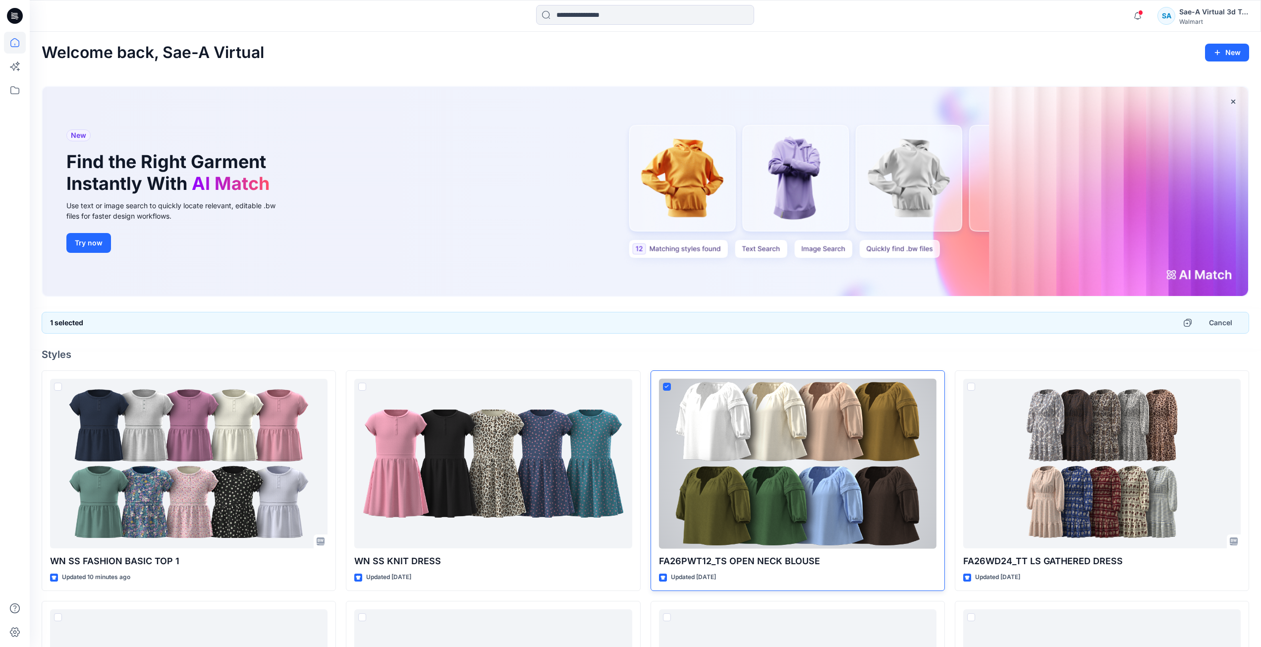
click at [667, 384] on icon at bounding box center [666, 385] width 4 height 3
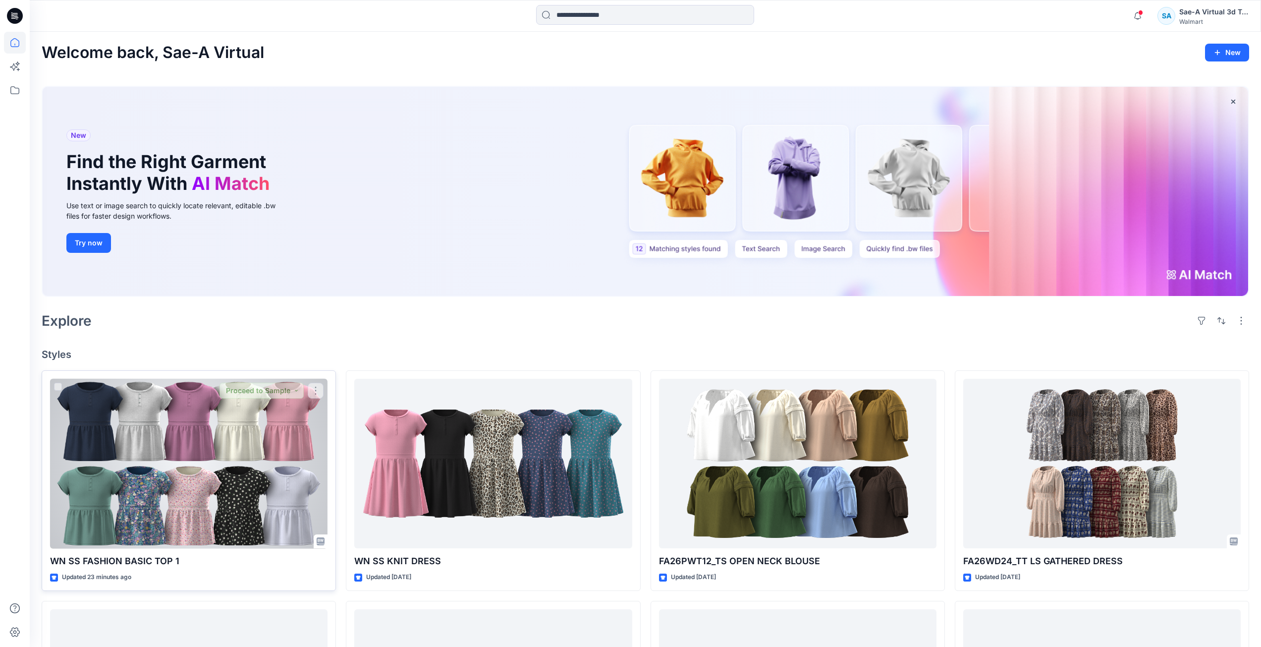
click at [185, 445] on div at bounding box center [188, 464] width 277 height 170
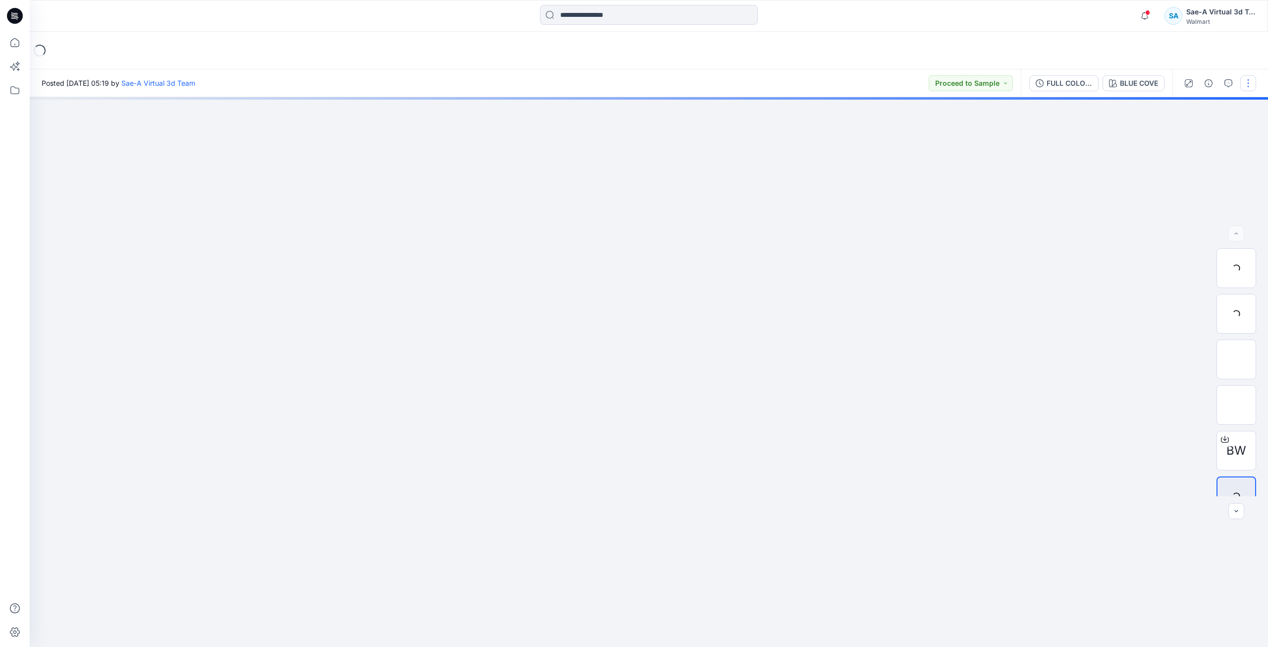
click at [1246, 87] on button "button" at bounding box center [1249, 83] width 16 height 16
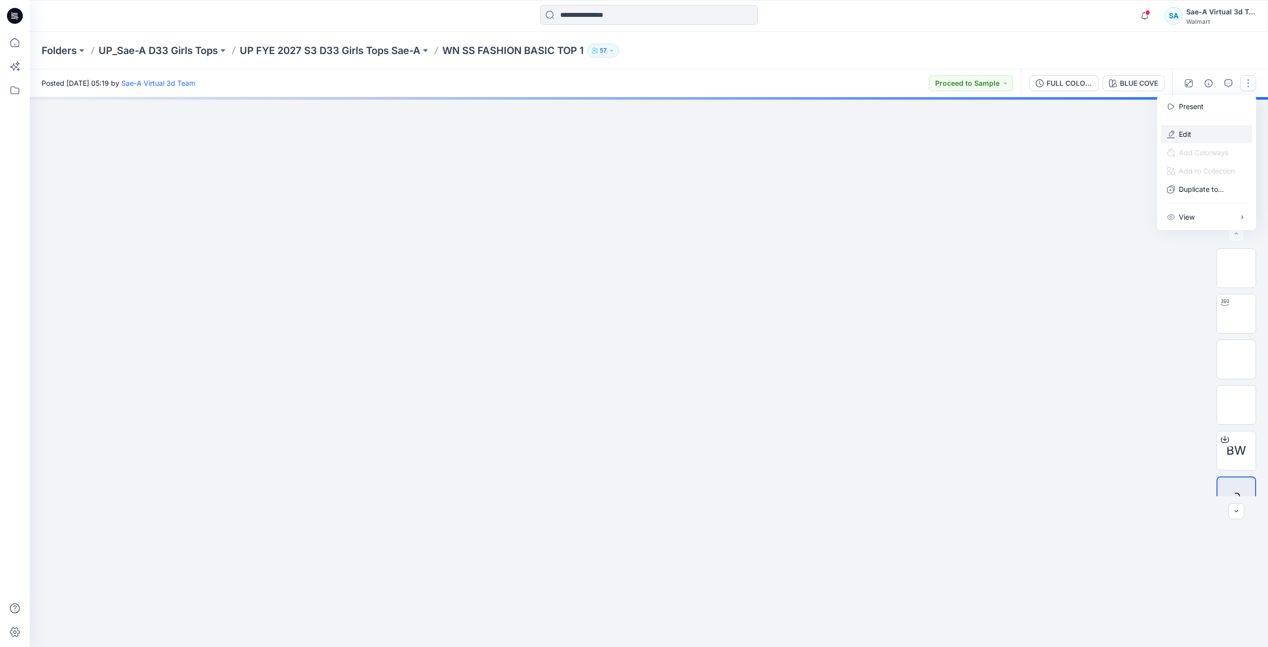
click at [1203, 134] on button "Edit" at bounding box center [1206, 134] width 91 height 18
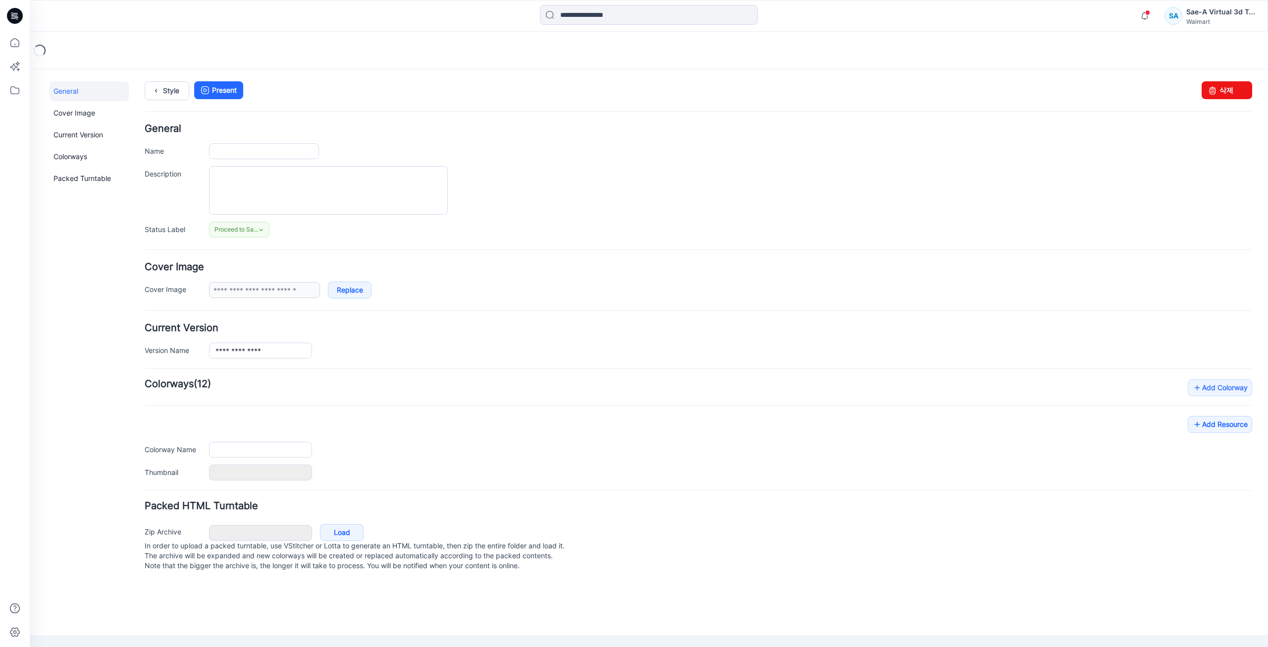
type input "**********"
type input "*********"
type input "**********"
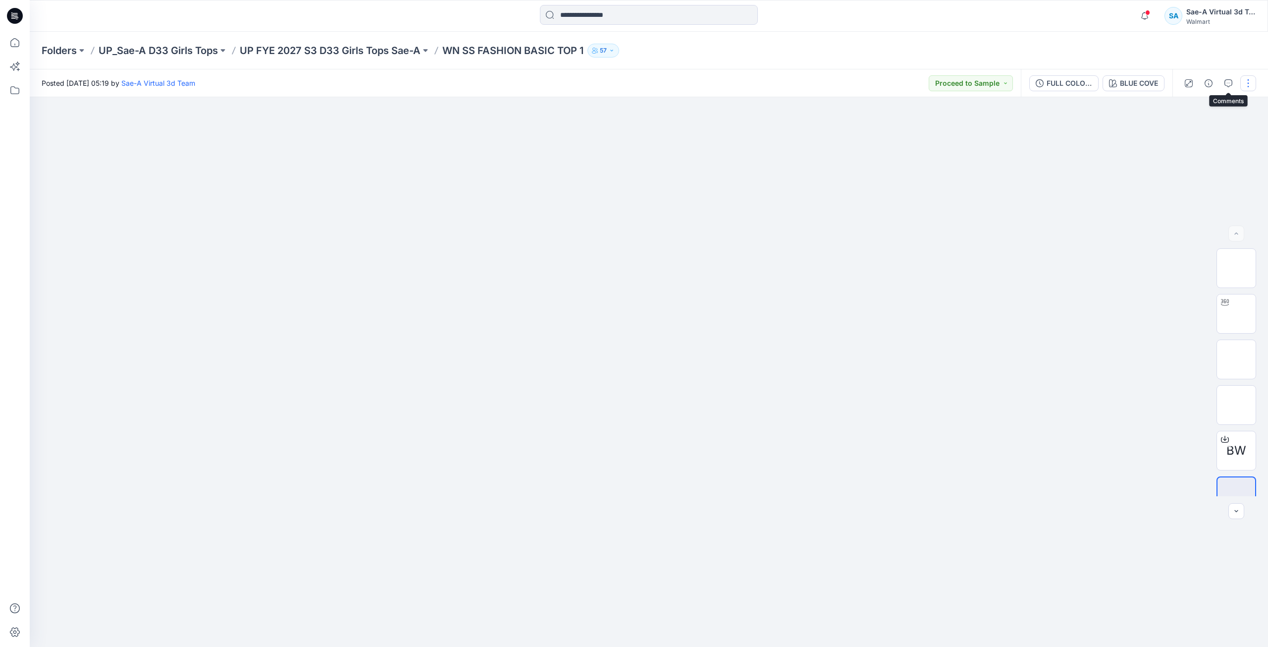
click at [1242, 85] on button "button" at bounding box center [1249, 83] width 16 height 16
click at [1183, 132] on p "Edit" at bounding box center [1185, 134] width 12 height 10
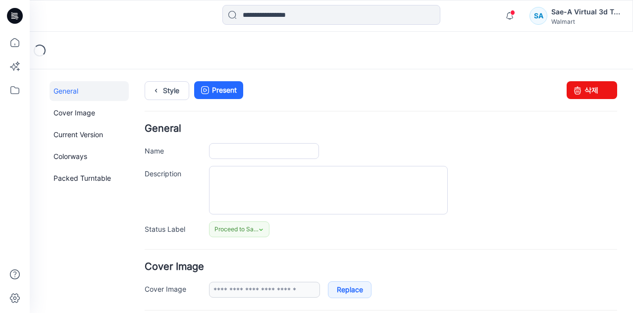
type input "**********"
type input "*********"
type input "**********"
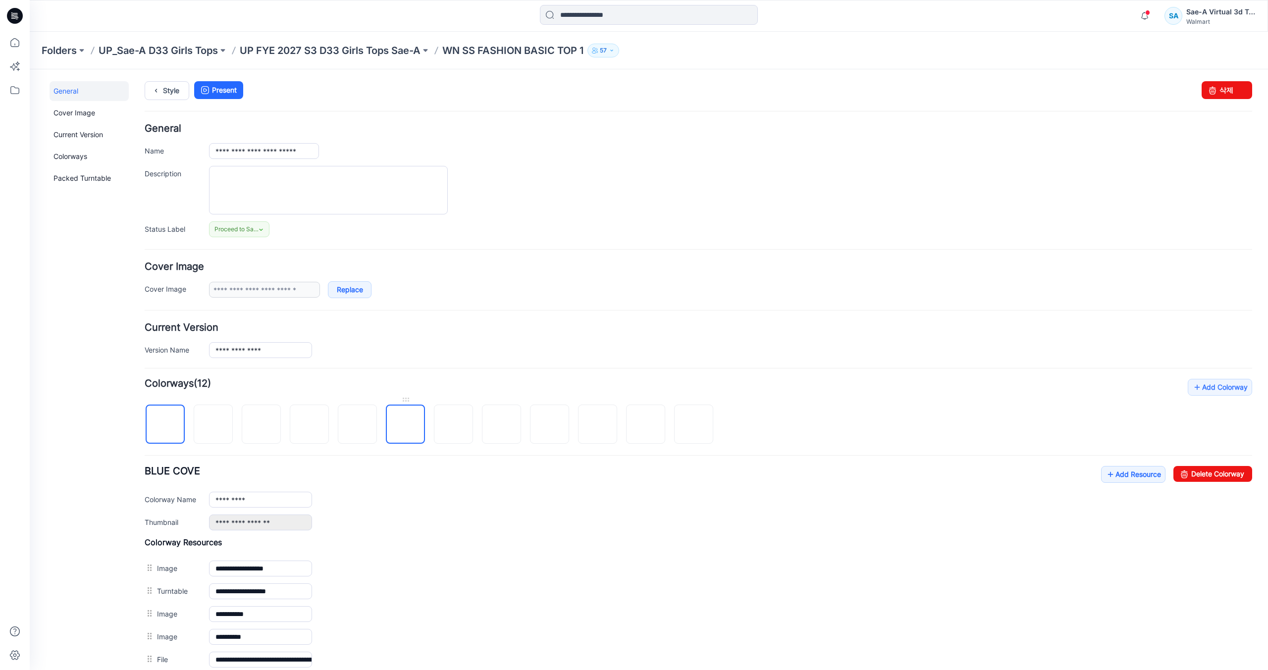
click at [406, 425] on img at bounding box center [406, 425] width 0 height 0
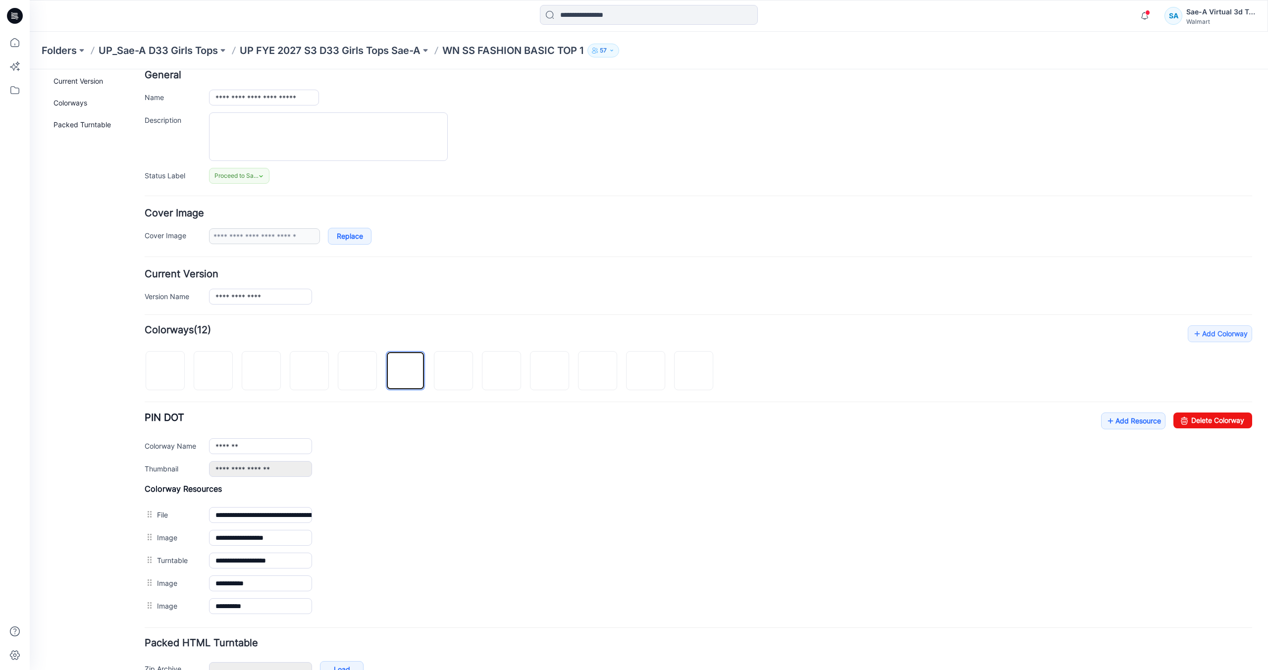
scroll to position [114, 0]
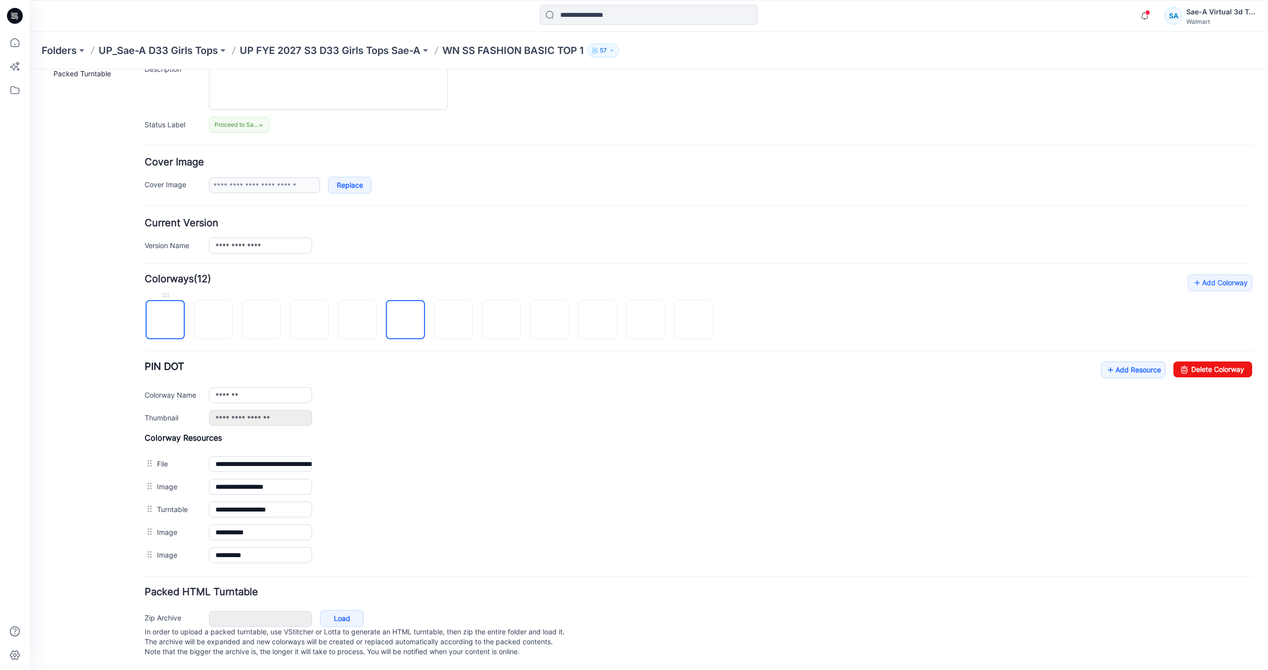
click at [165, 321] on img at bounding box center [165, 321] width 0 height 0
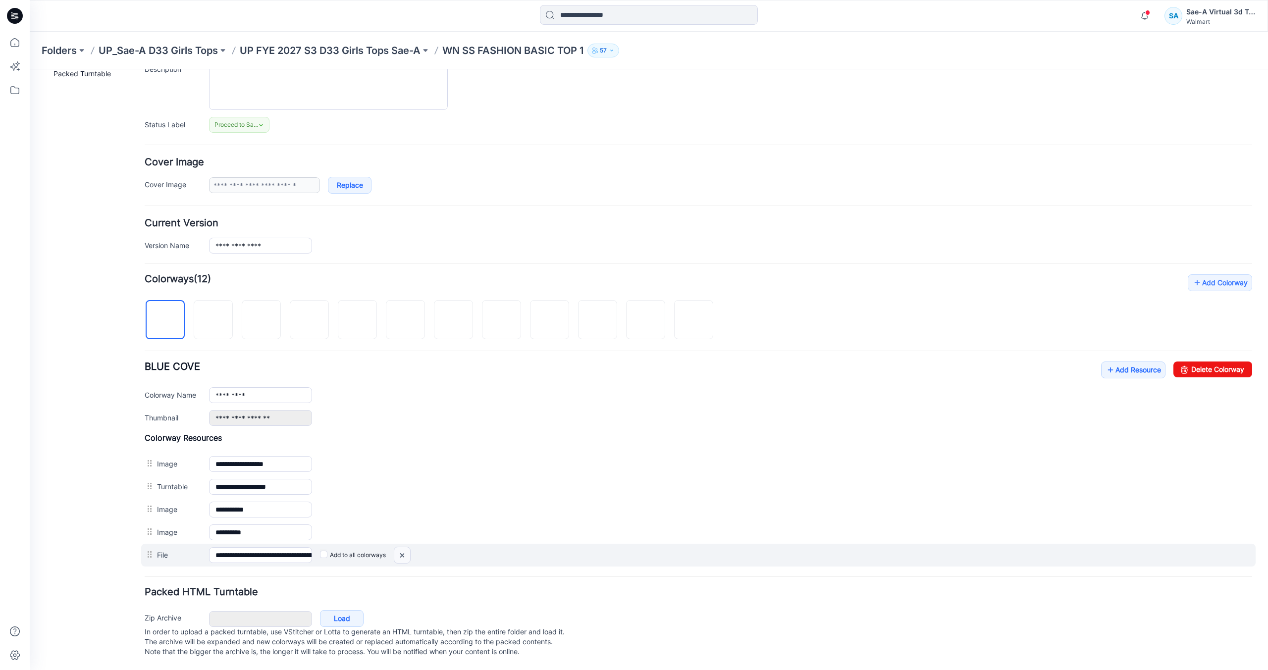
drag, startPoint x: 404, startPoint y: 546, endPoint x: 716, endPoint y: 131, distance: 518.7
click at [404, 547] on img at bounding box center [402, 555] width 16 height 16
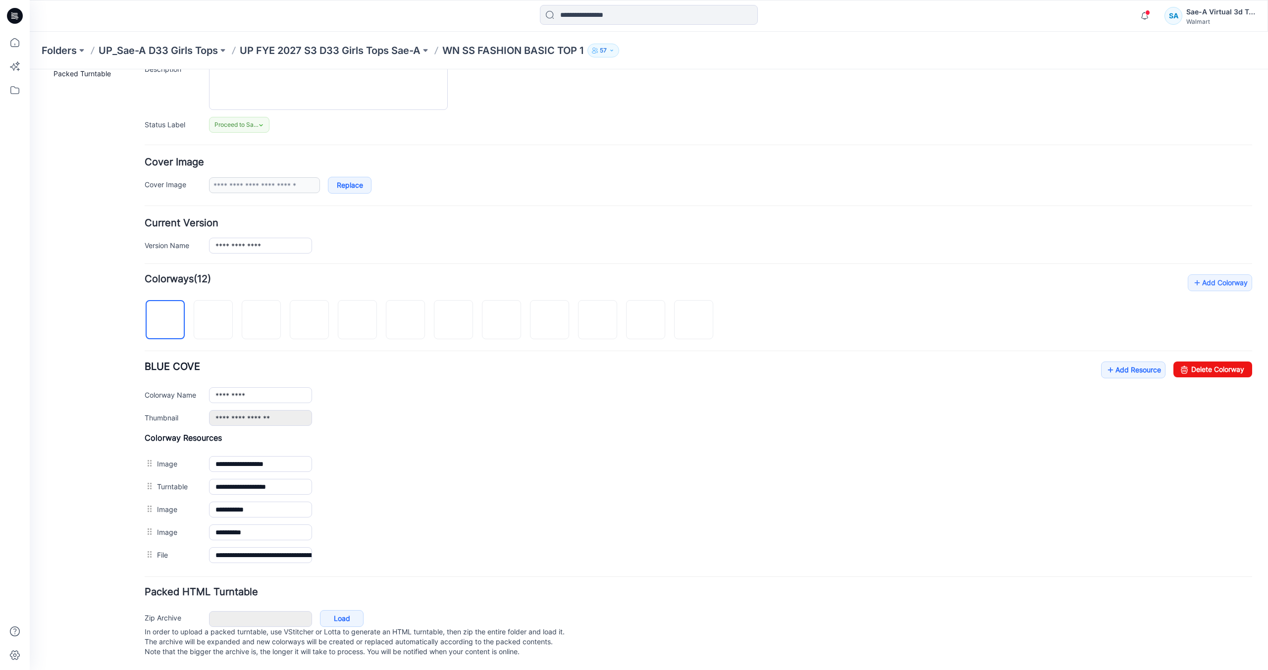
scroll to position [92, 0]
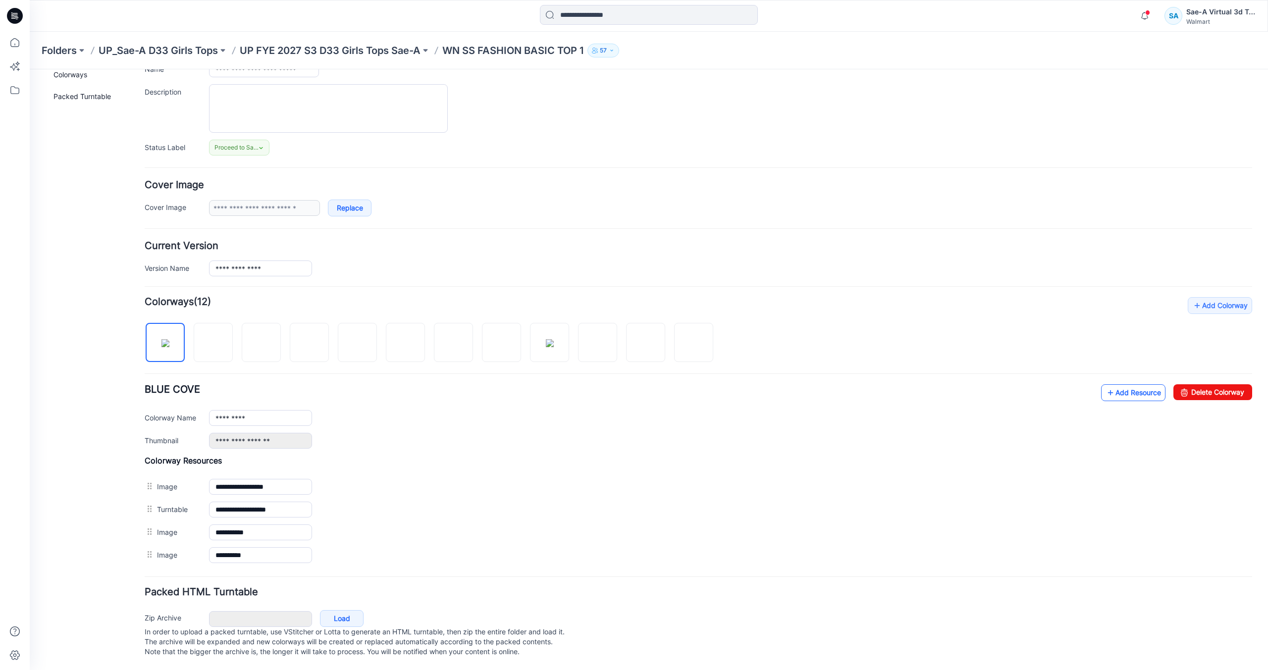
click at [1112, 384] on link "Add Resource" at bounding box center [1133, 392] width 64 height 17
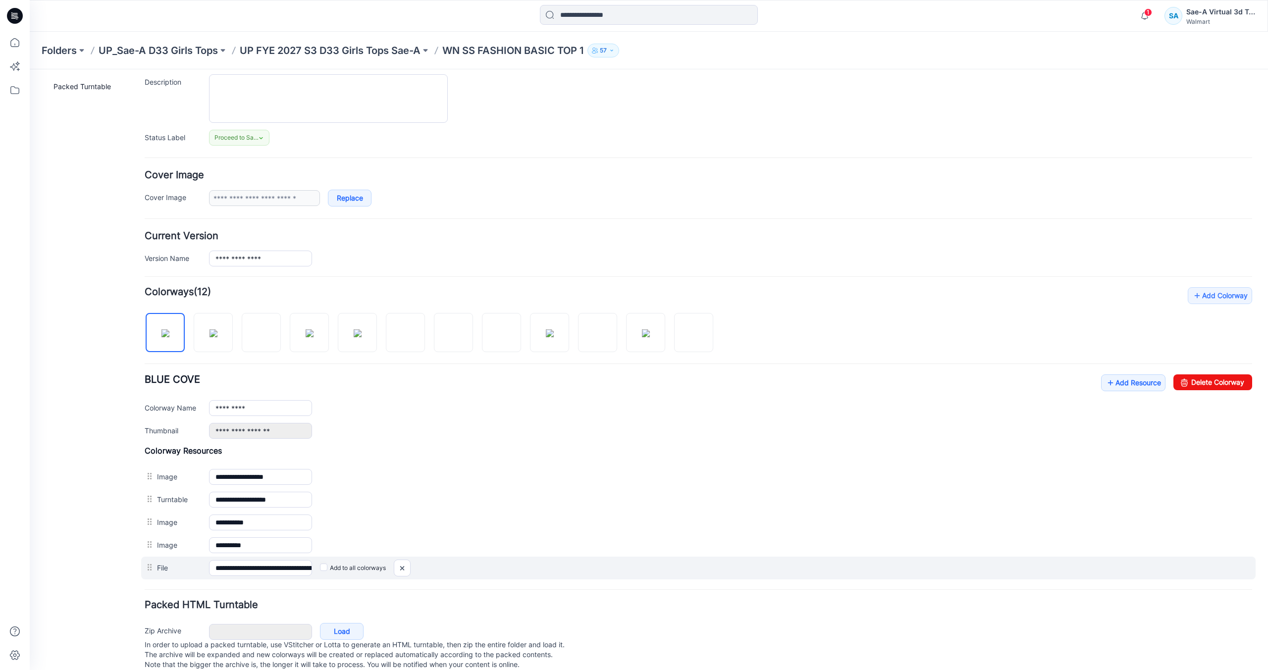
click at [328, 570] on label "Add to all colorways" at bounding box center [353, 568] width 66 height 16
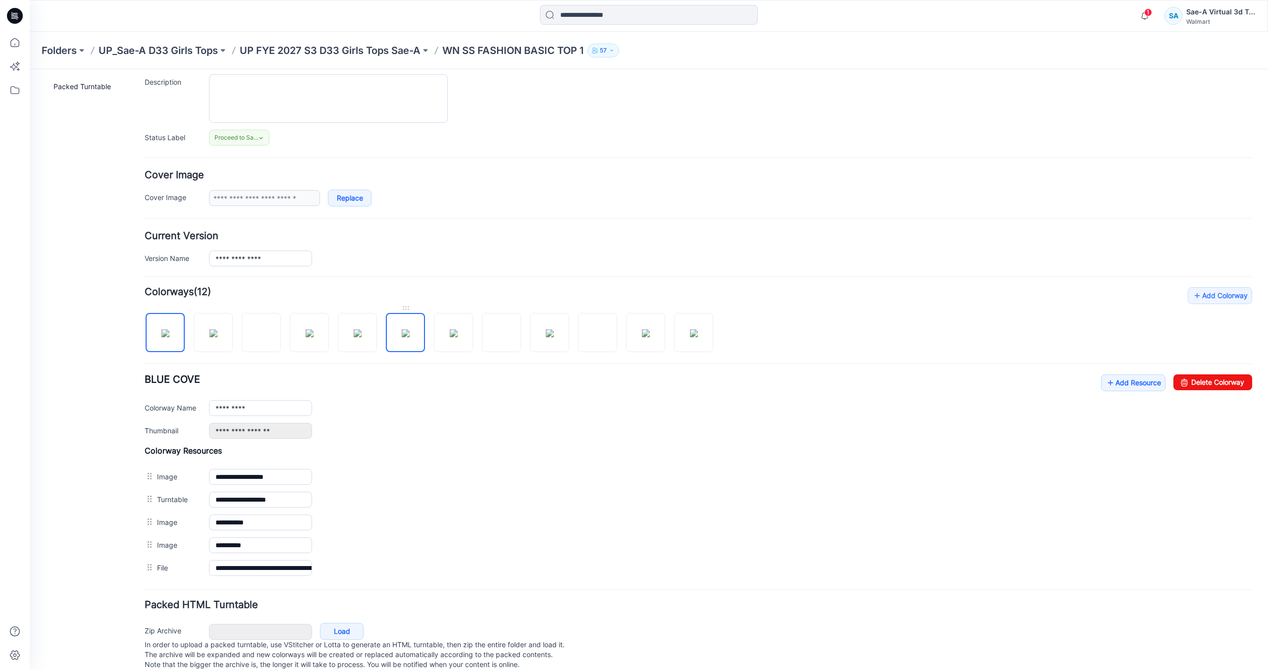
click at [410, 337] on img at bounding box center [406, 333] width 8 height 8
type input "*******"
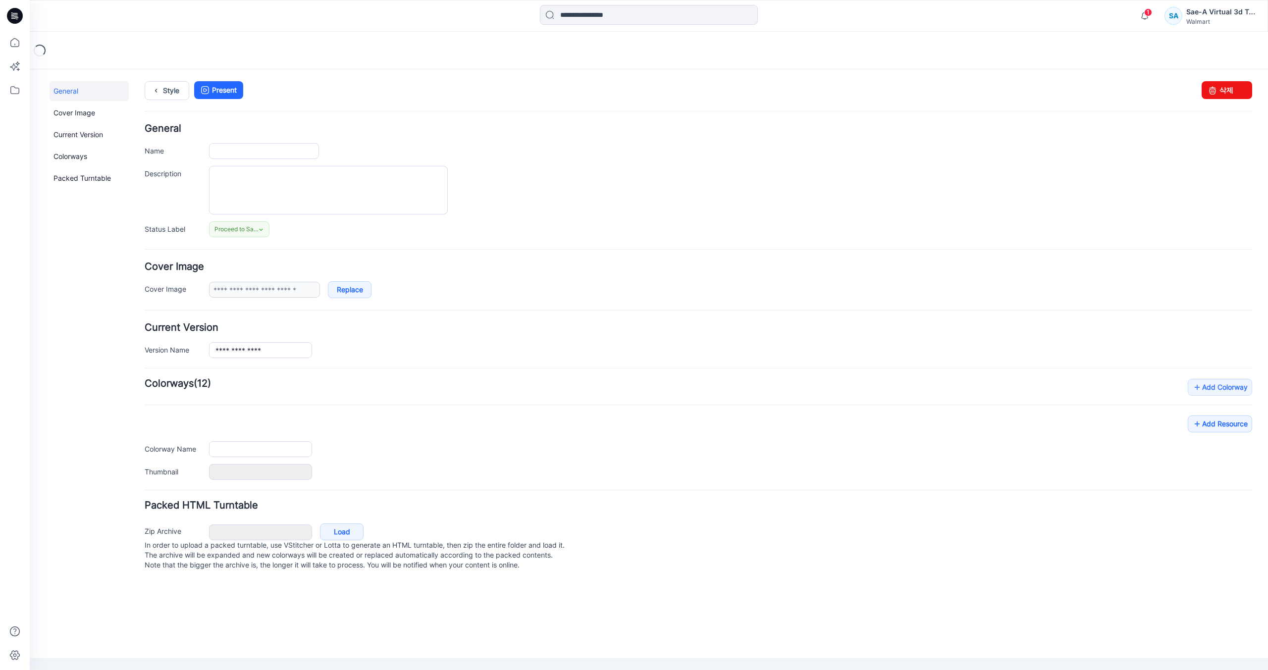
type input "**********"
type input "*********"
type input "**********"
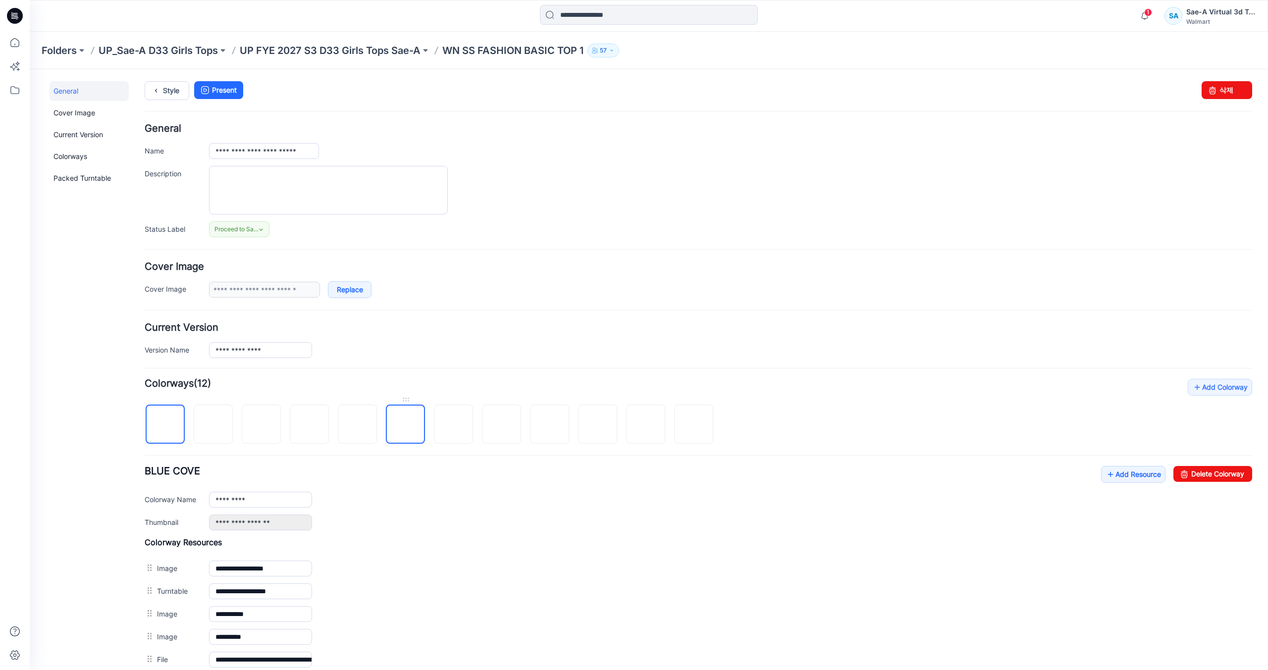
click at [406, 425] on img at bounding box center [406, 425] width 0 height 0
type input "*******"
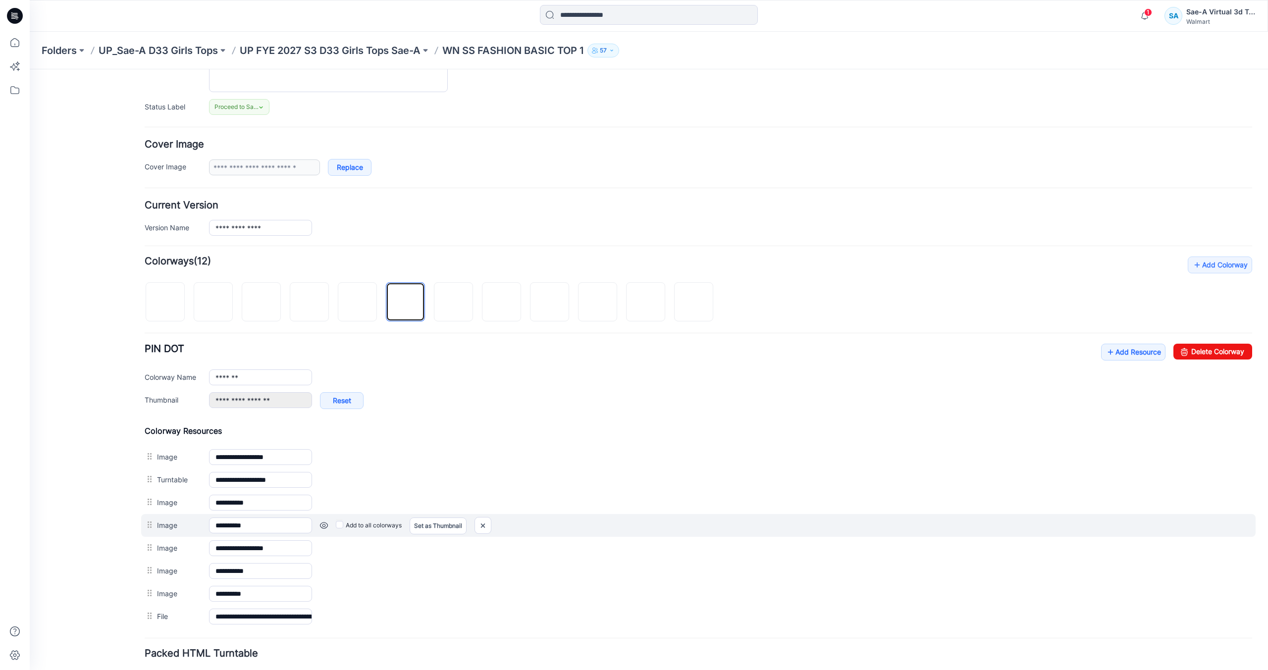
scroll to position [194, 0]
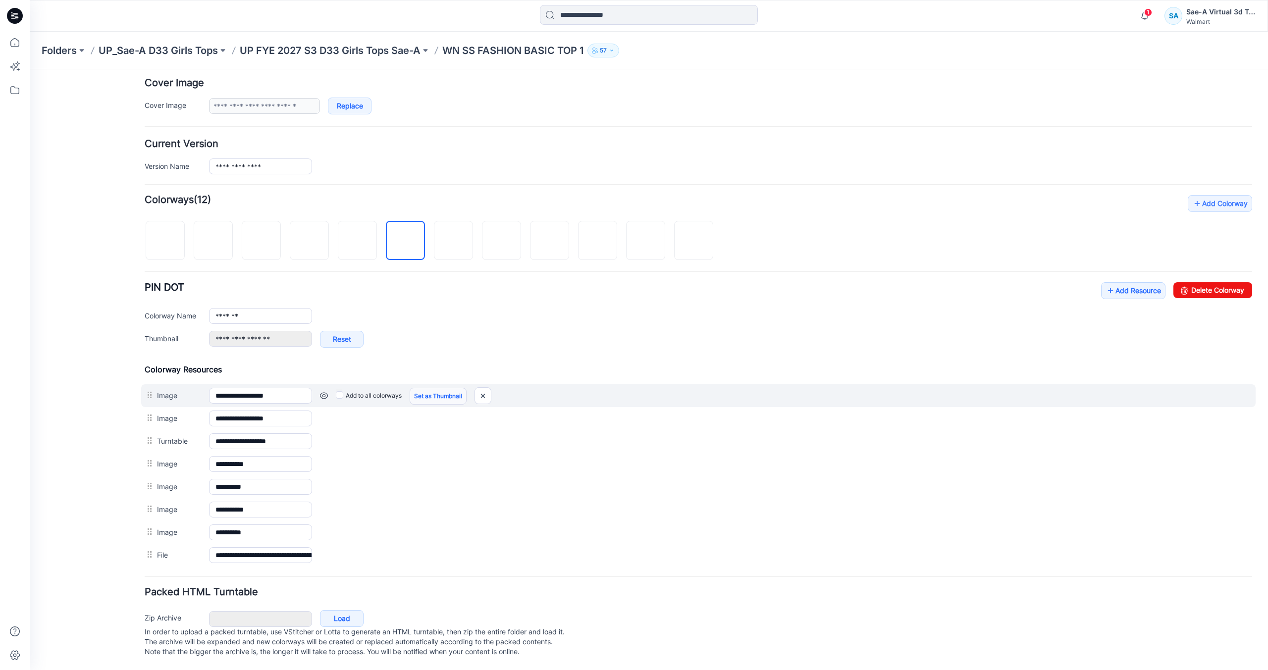
click at [436, 388] on link "Set as Thumbnail" at bounding box center [438, 396] width 57 height 17
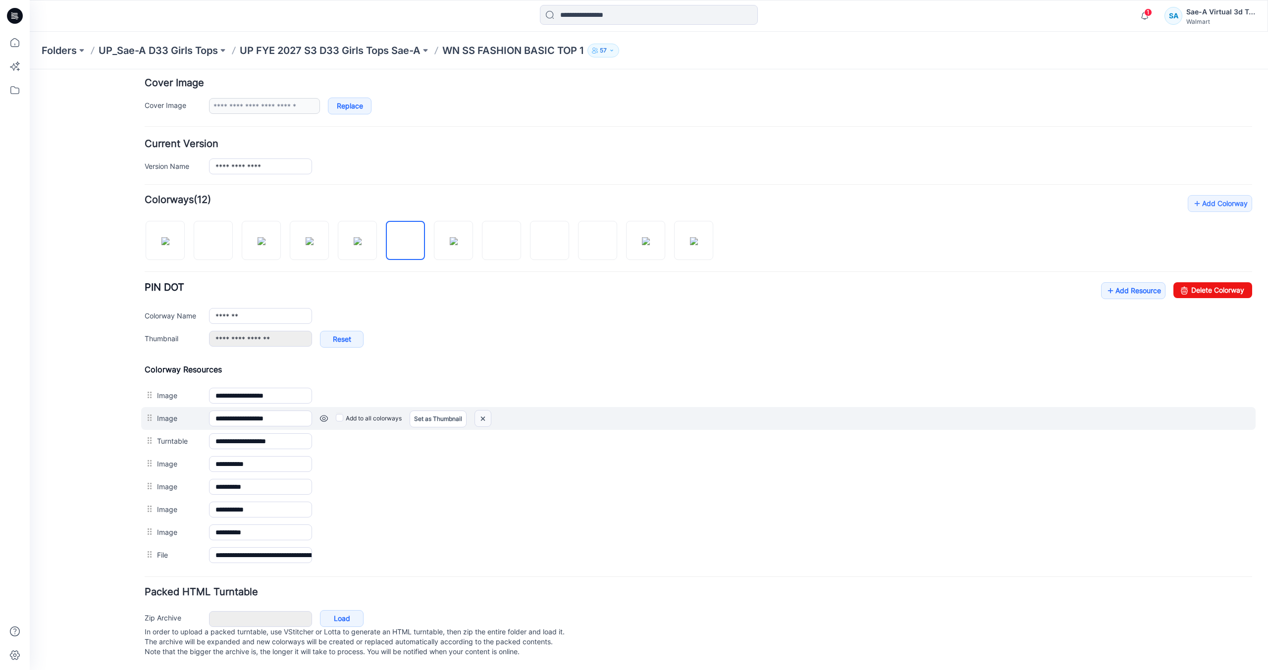
click at [485, 411] on img at bounding box center [483, 419] width 16 height 16
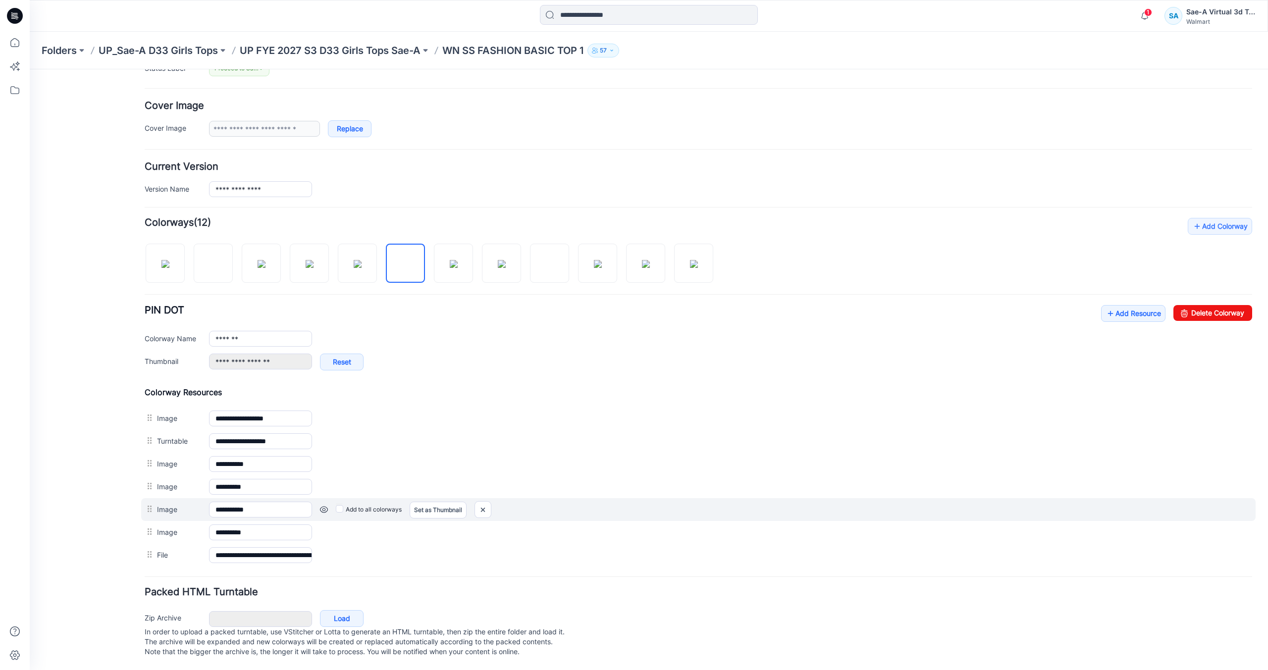
scroll to position [160, 0]
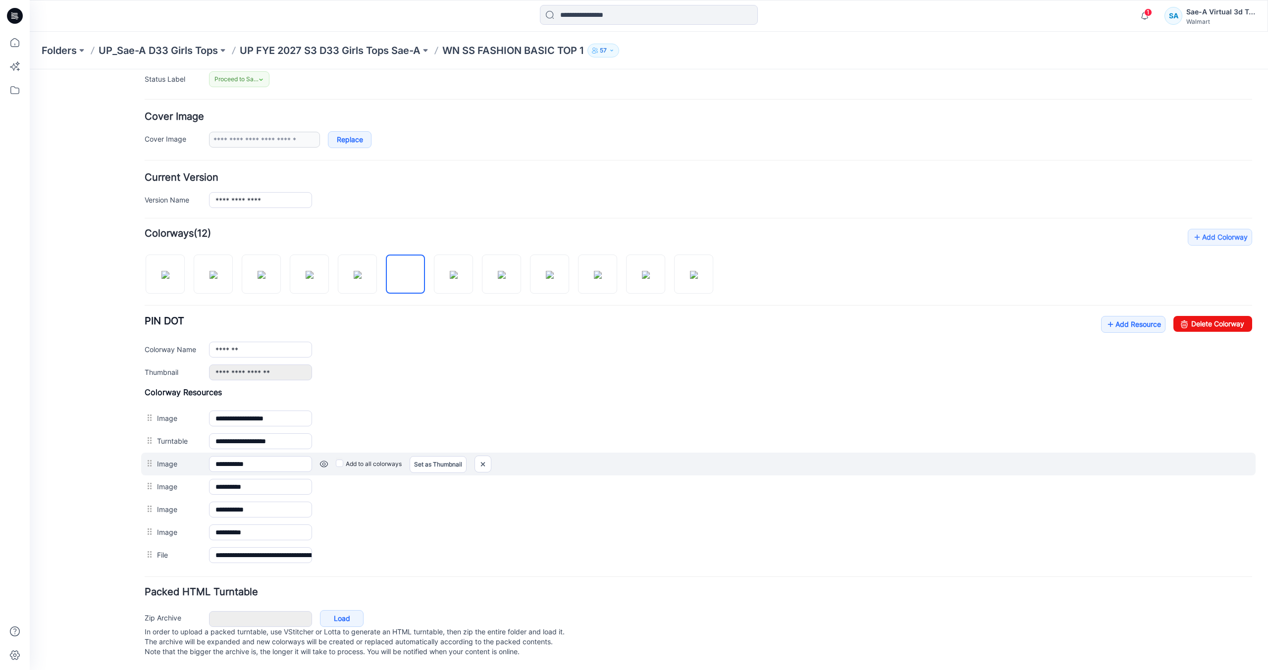
click at [324, 460] on link at bounding box center [324, 464] width 8 height 8
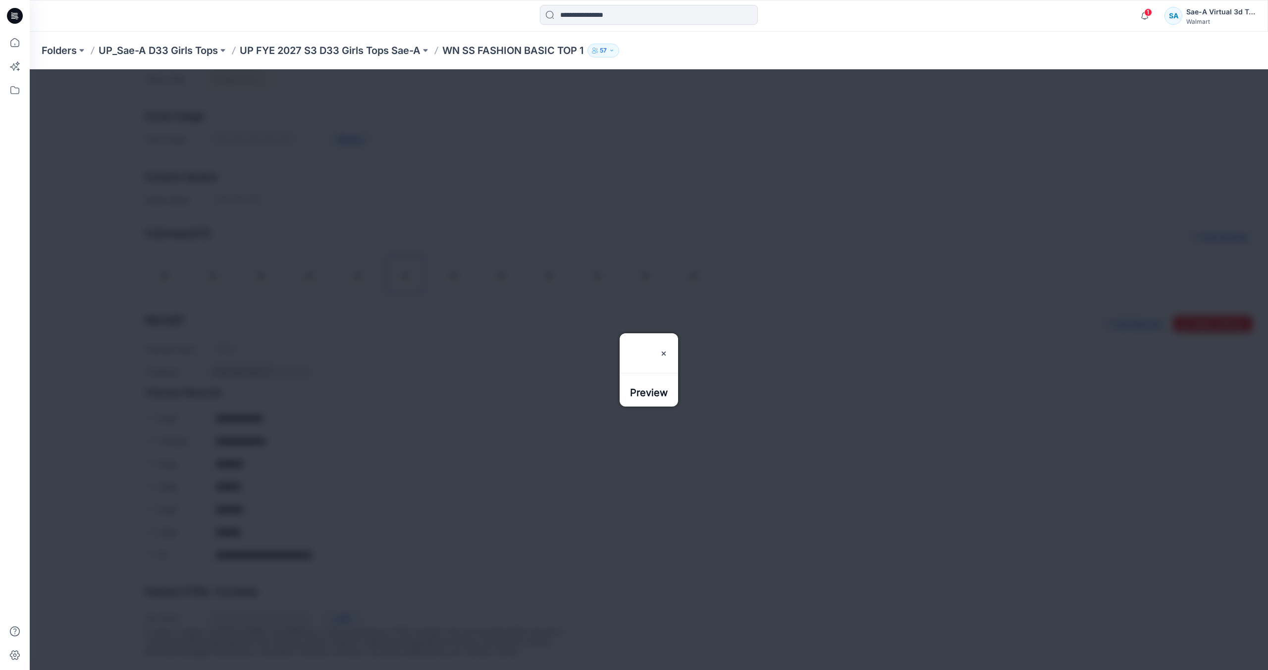
click at [767, 465] on div at bounding box center [649, 369] width 1239 height 601
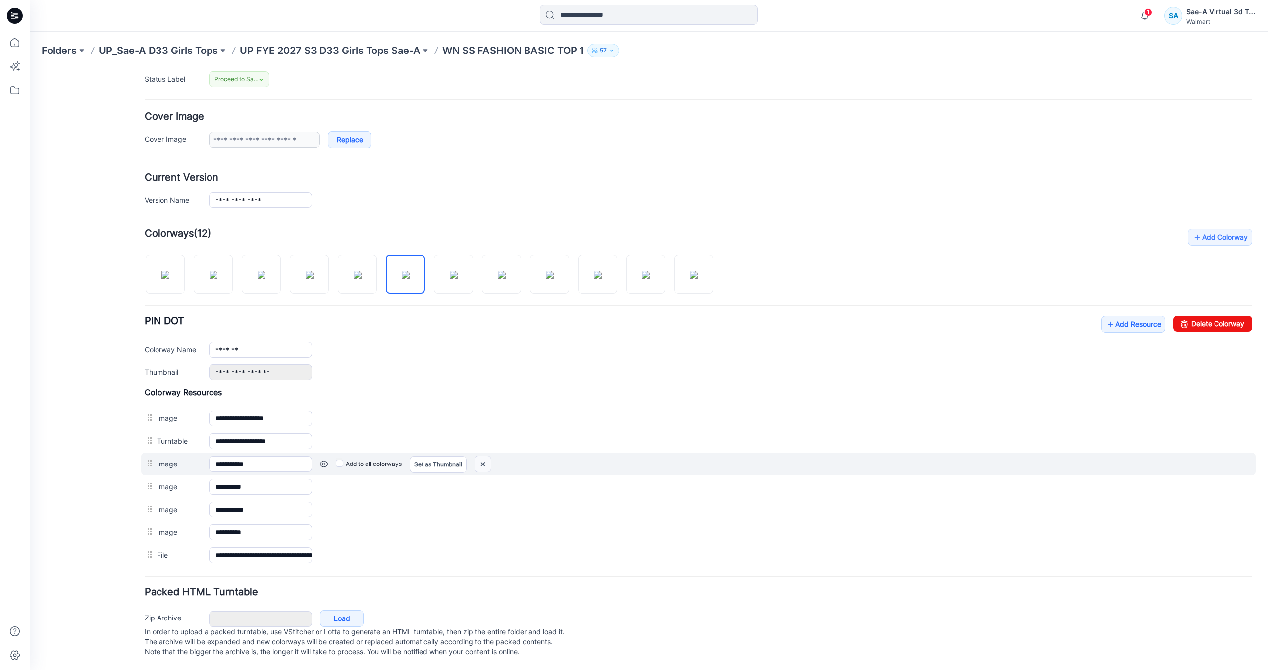
drag, startPoint x: 484, startPoint y: 452, endPoint x: 720, endPoint y: 125, distance: 403.2
click at [484, 456] on img at bounding box center [483, 464] width 16 height 16
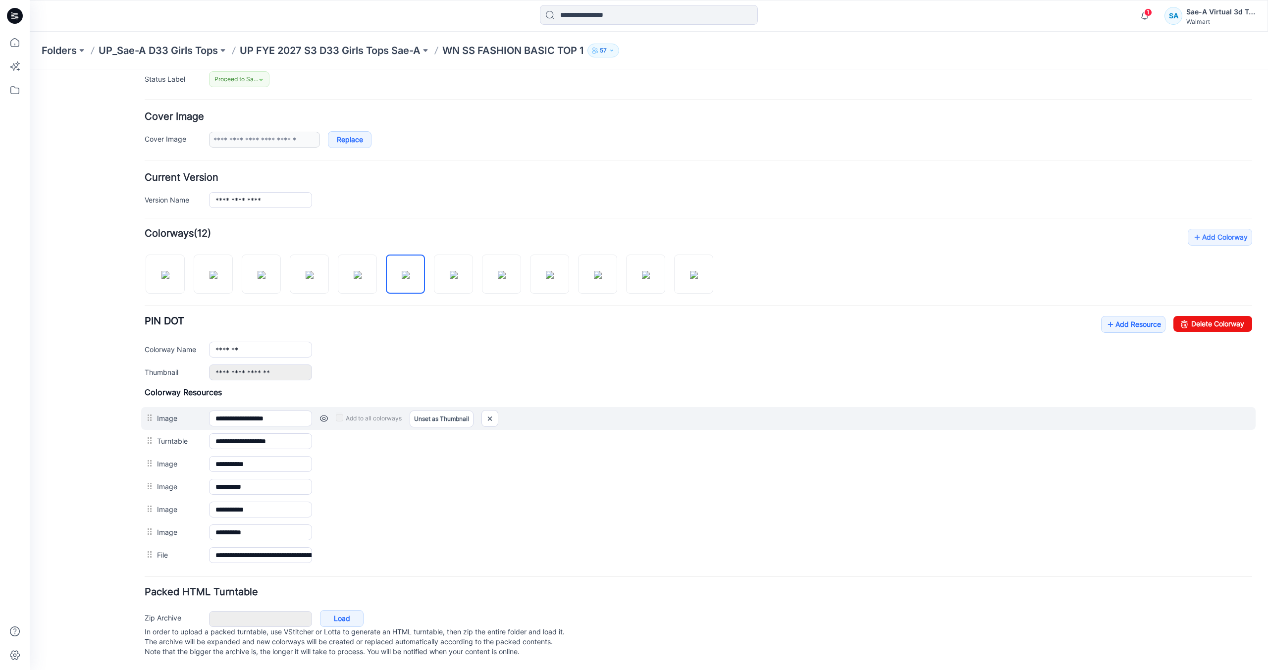
scroll to position [137, 0]
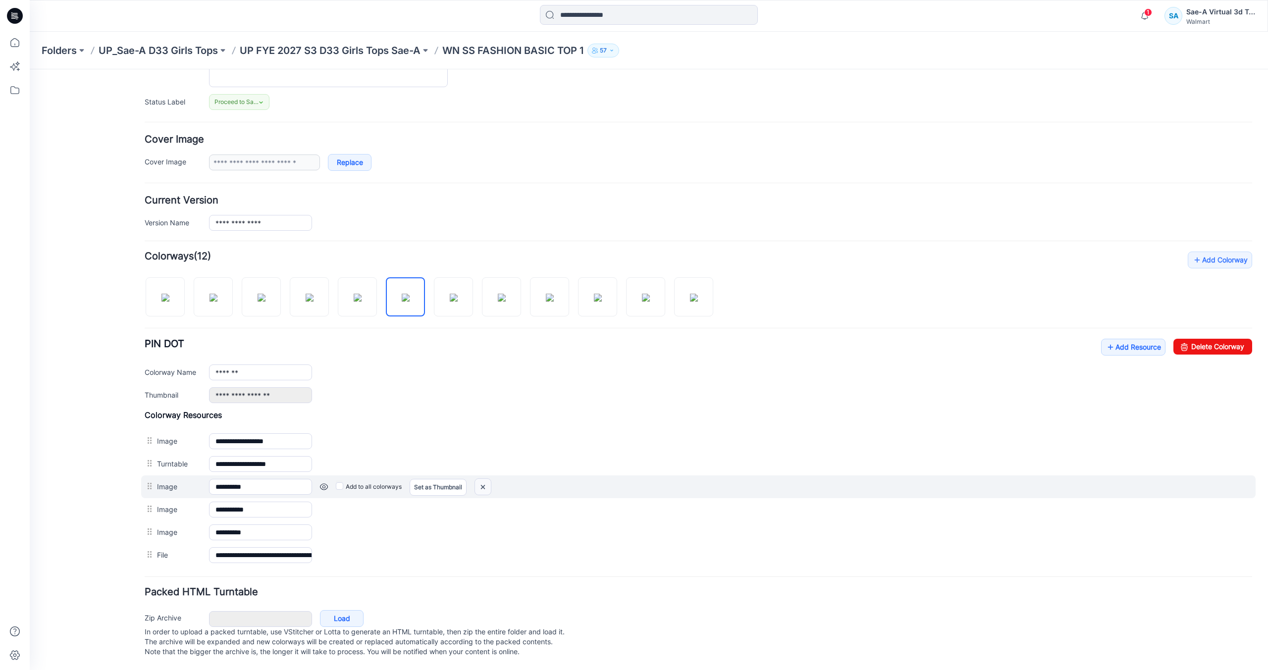
click at [489, 479] on img at bounding box center [483, 487] width 16 height 16
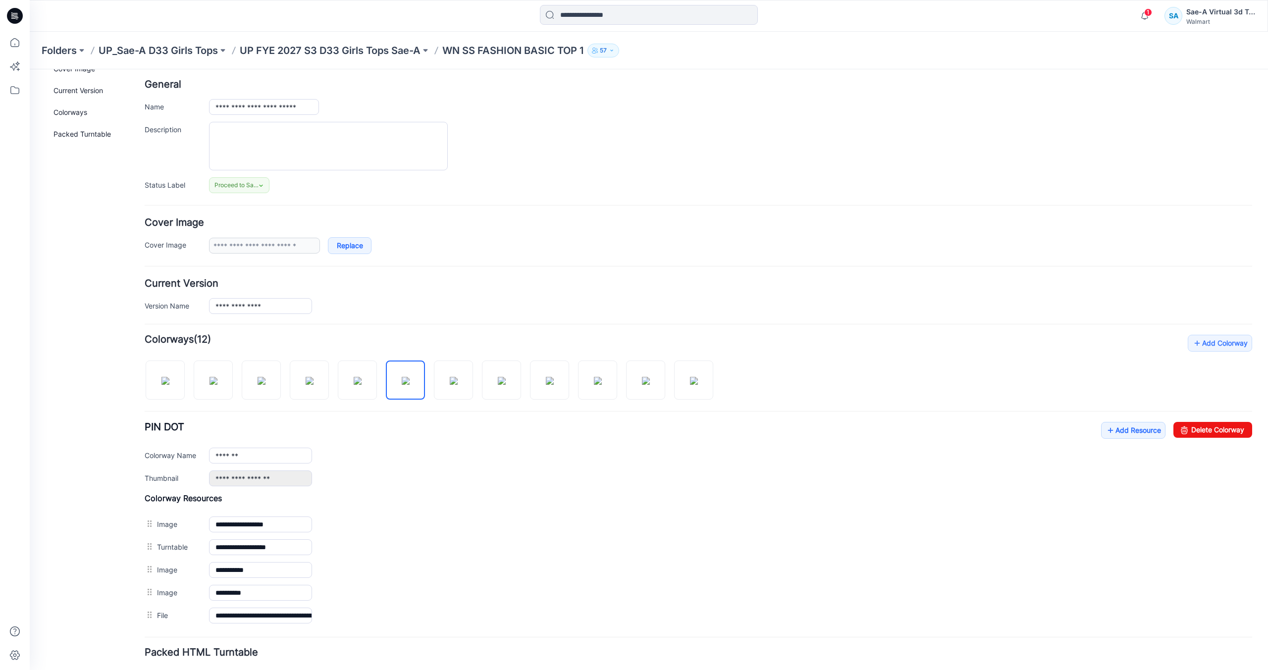
scroll to position [0, 0]
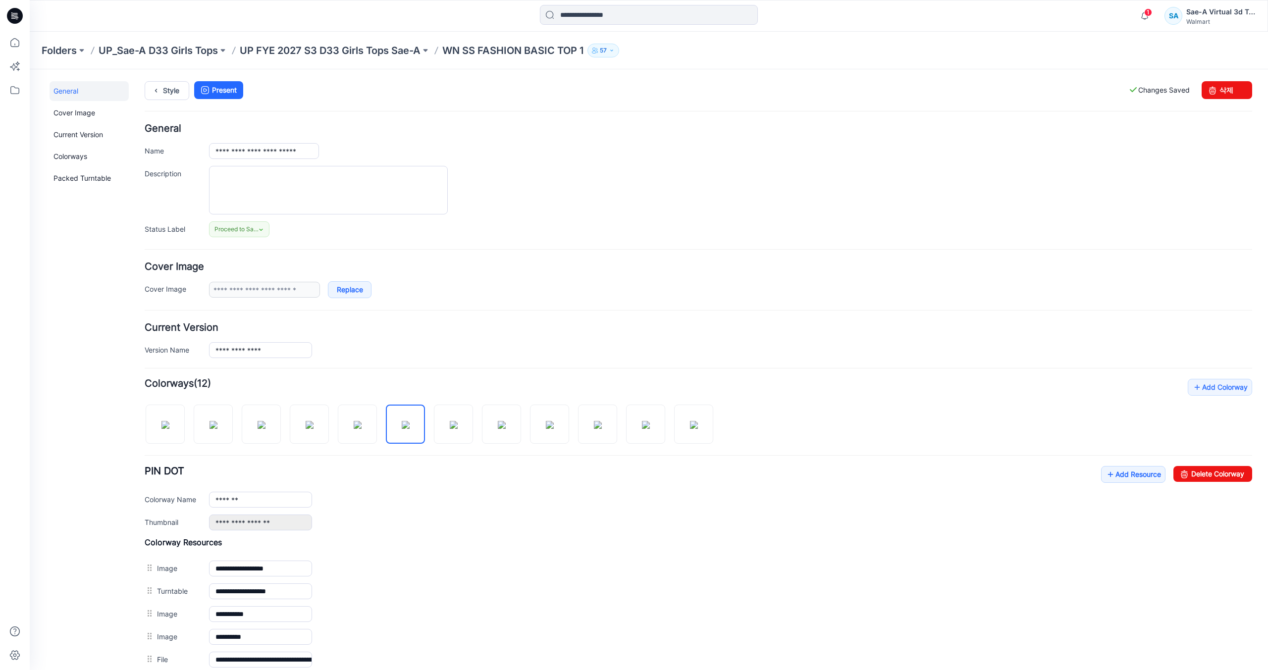
click at [163, 80] on div "**********" at bounding box center [643, 422] width 1227 height 706
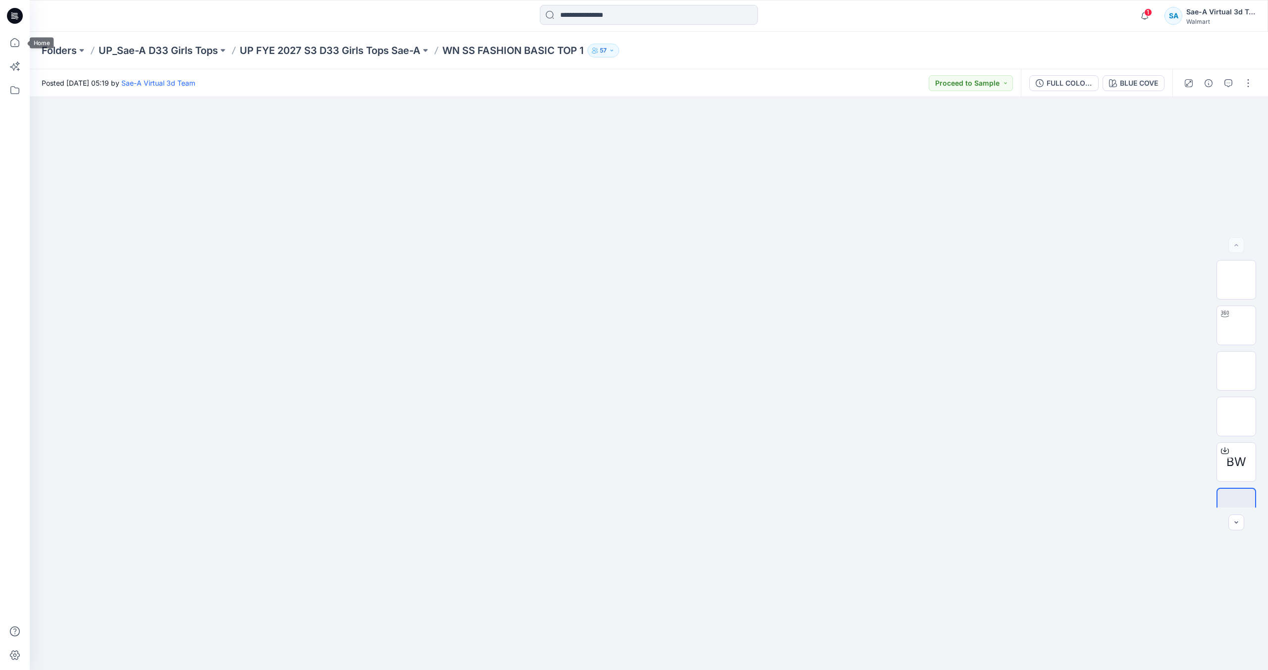
click at [14, 20] on icon at bounding box center [15, 16] width 16 height 16
